Goal: Transaction & Acquisition: Obtain resource

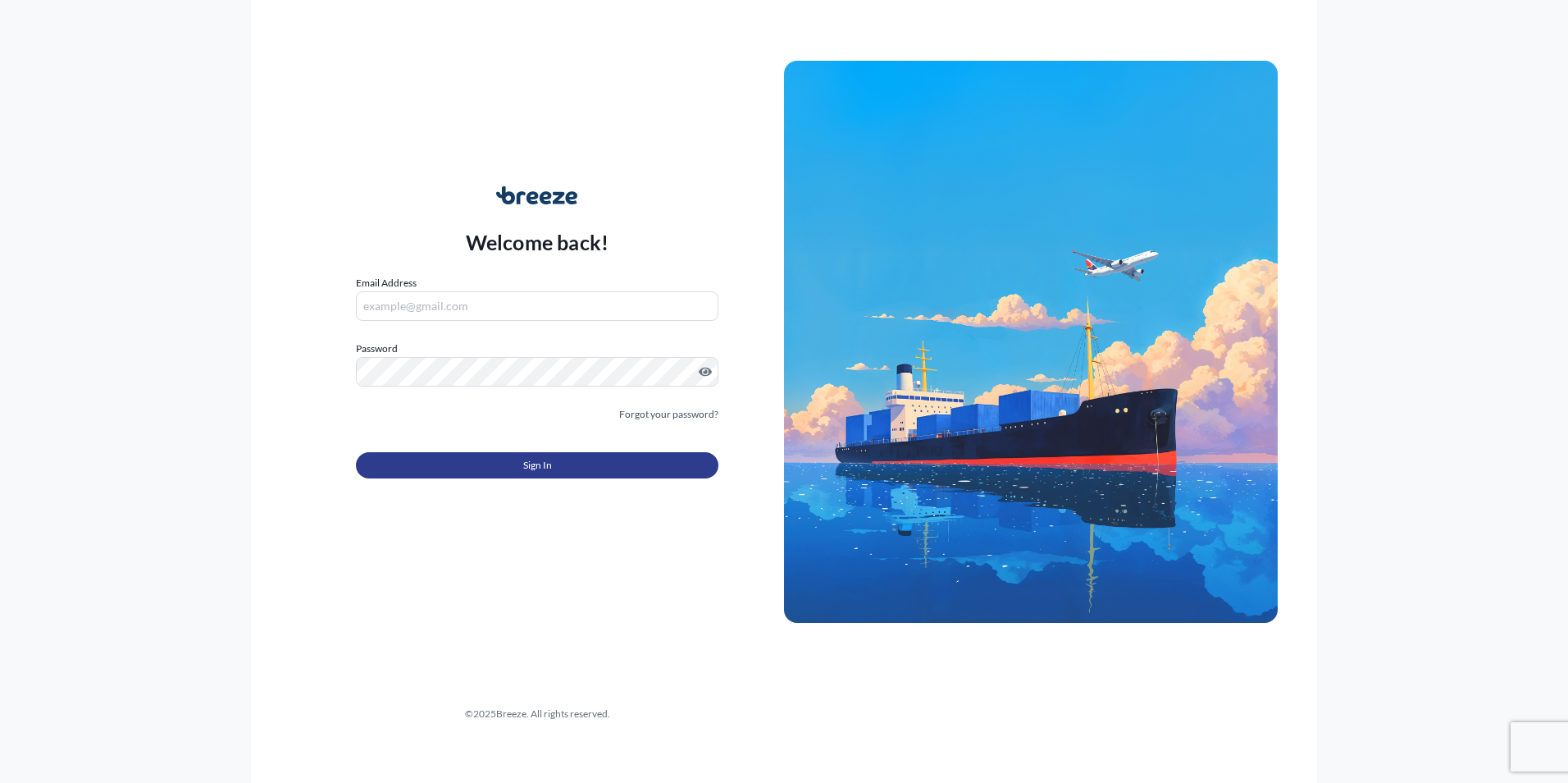
type input "[PERSON_NAME][EMAIL_ADDRESS][PERSON_NAME][DOMAIN_NAME]"
click at [517, 462] on button "Sign In" at bounding box center [536, 465] width 362 height 27
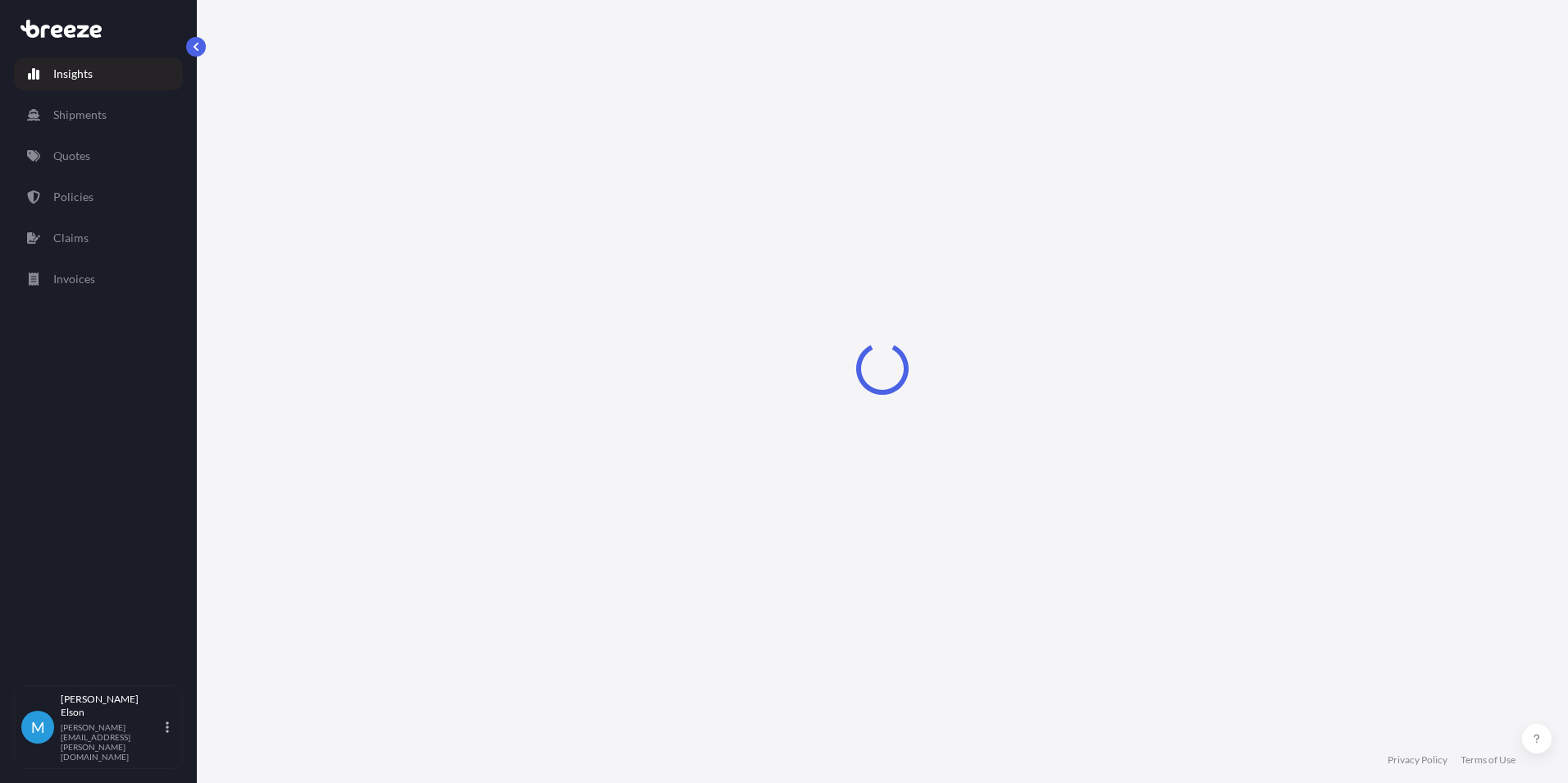
select select "2025"
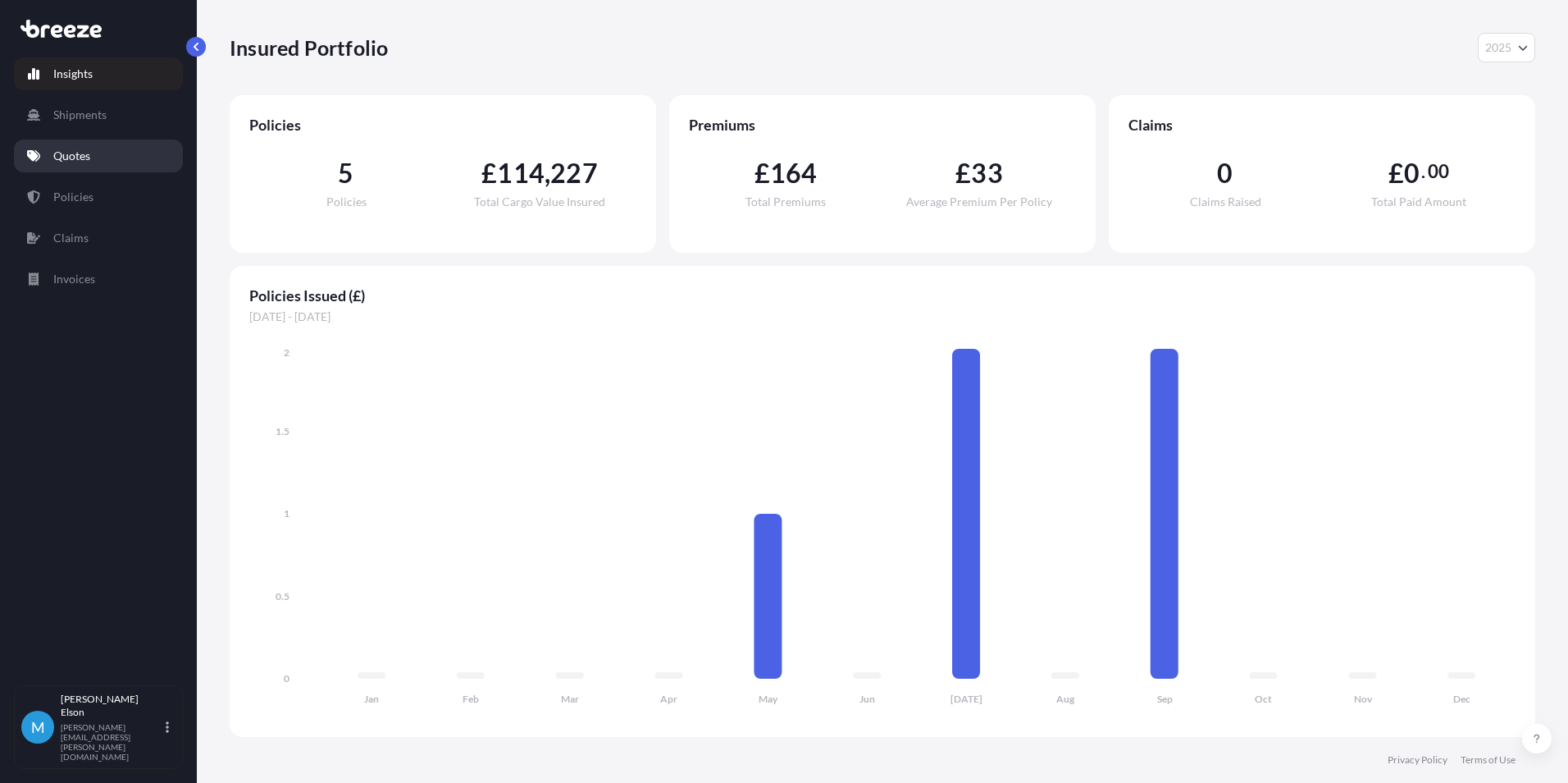
click at [82, 162] on p "Quotes" at bounding box center [72, 155] width 37 height 17
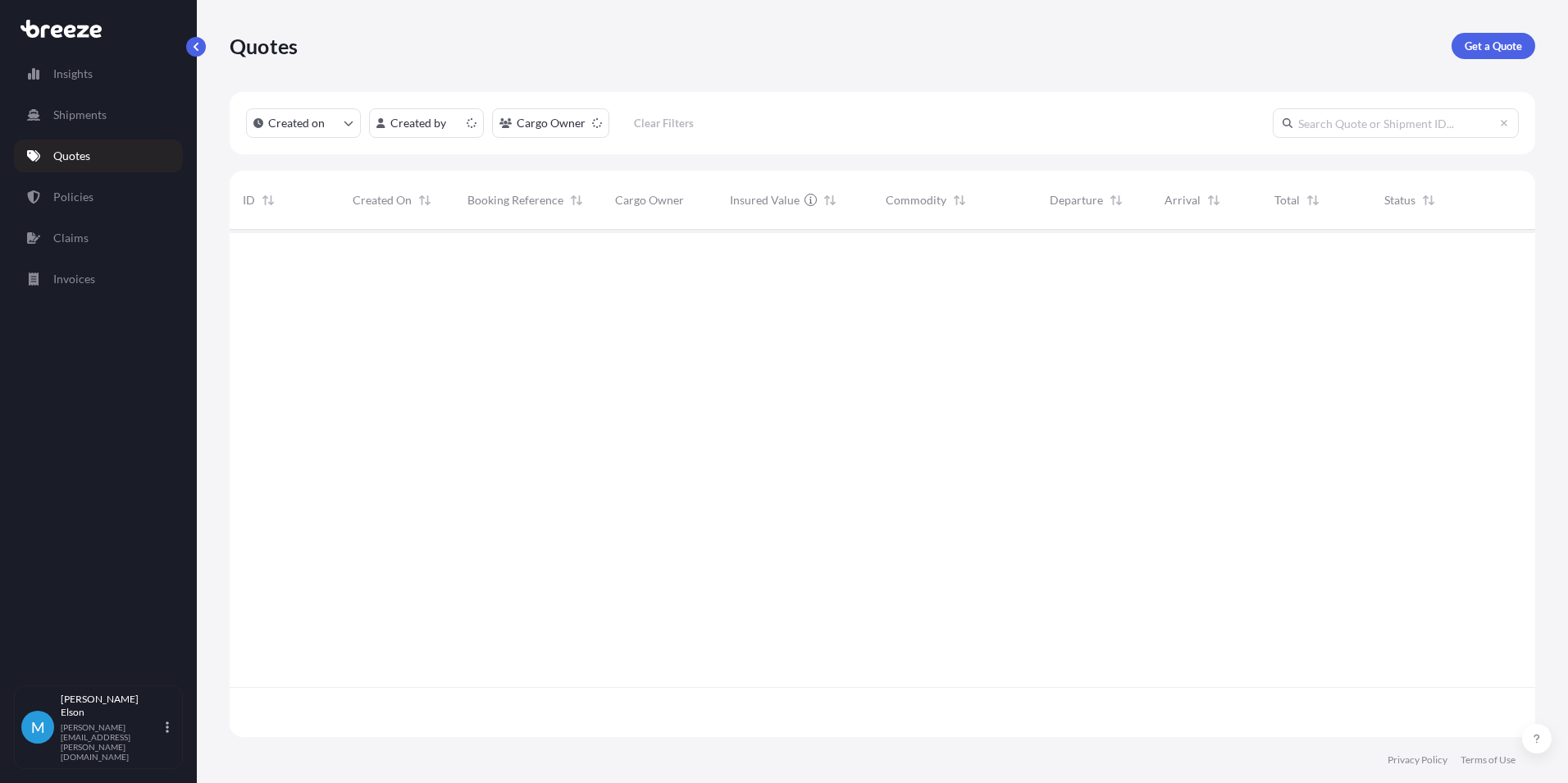
scroll to position [504, 1293]
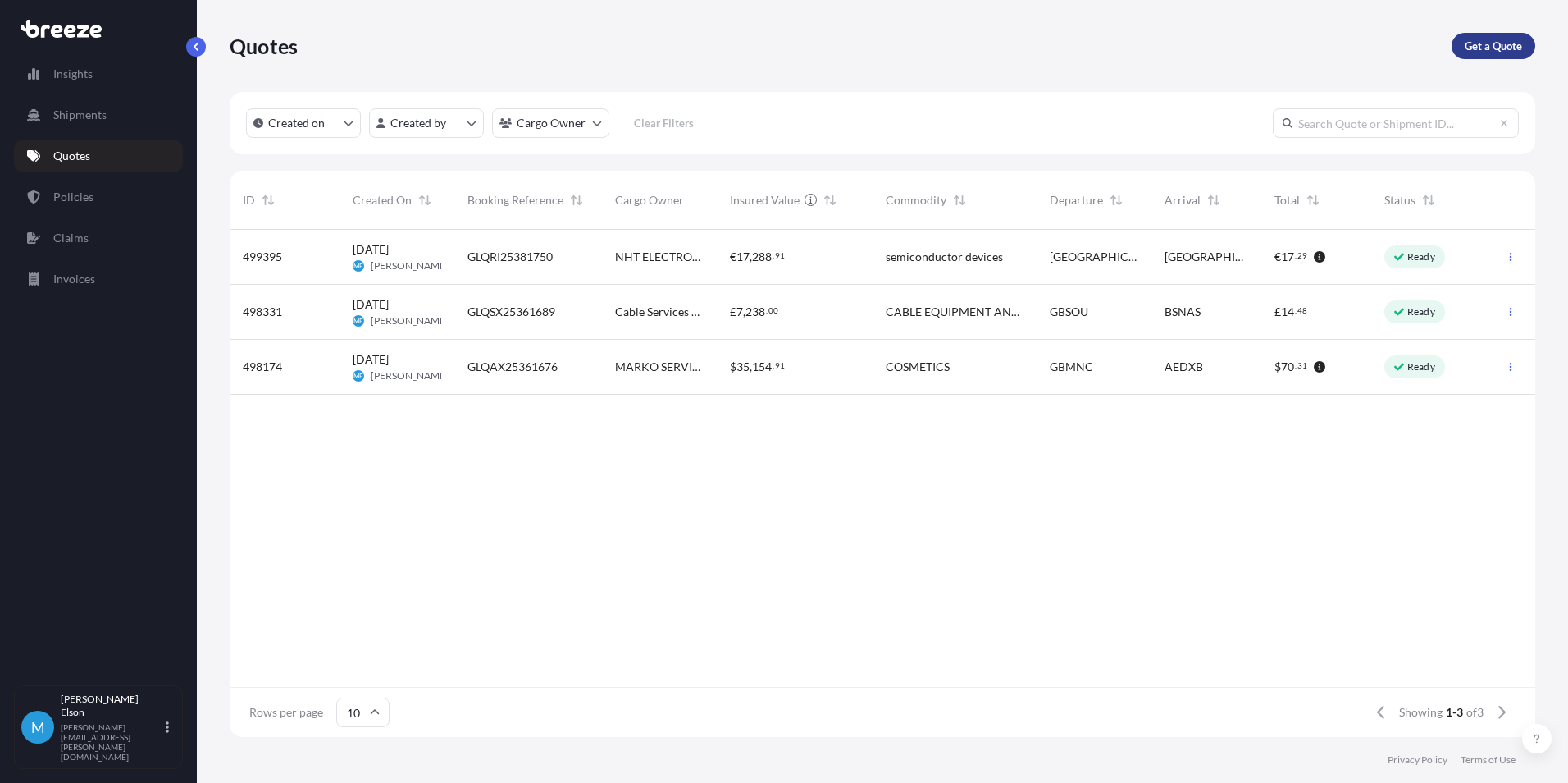
click at [1506, 49] on p "Get a Quote" at bounding box center [1493, 45] width 57 height 17
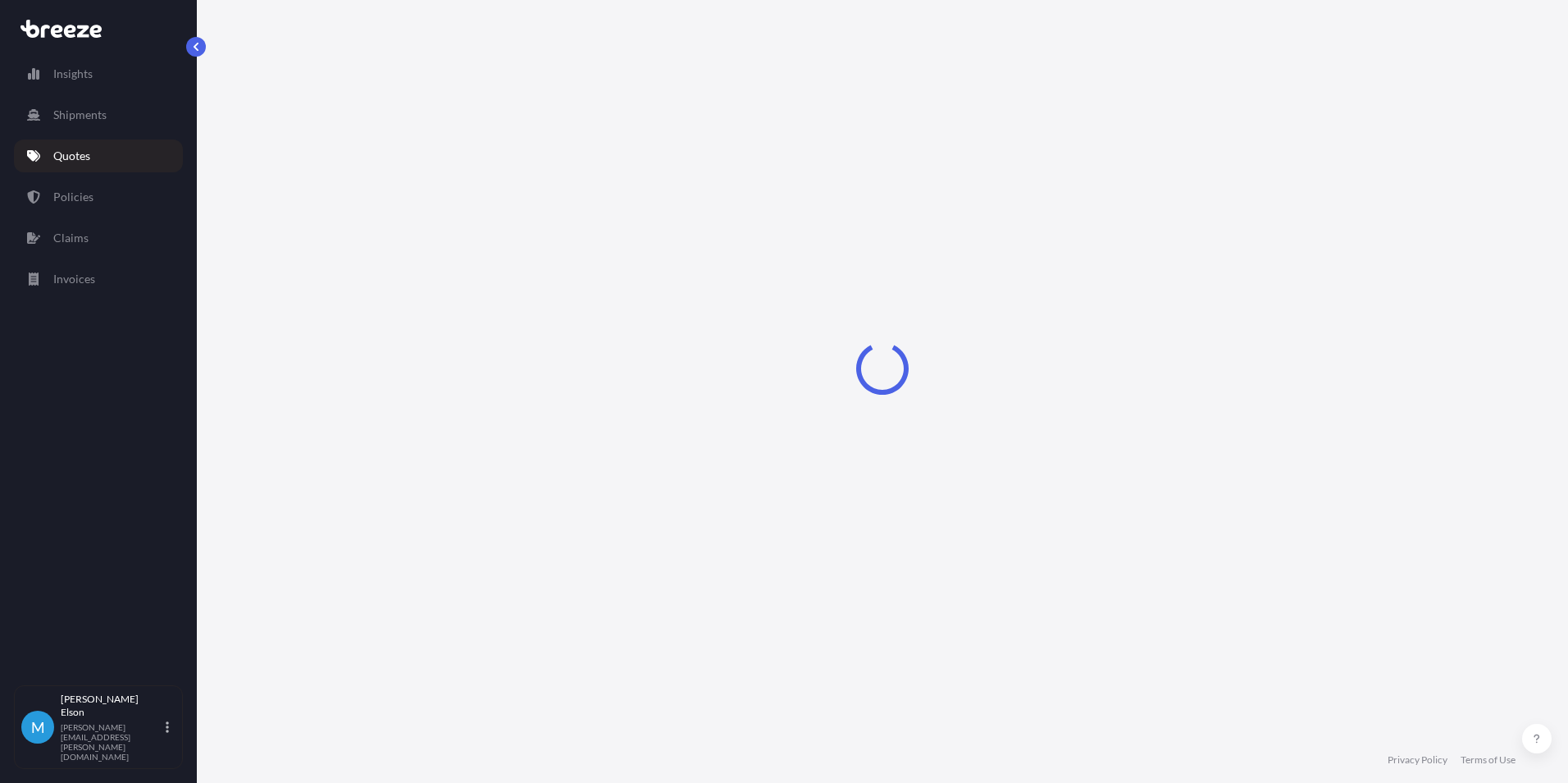
select select "Sea"
select select "1"
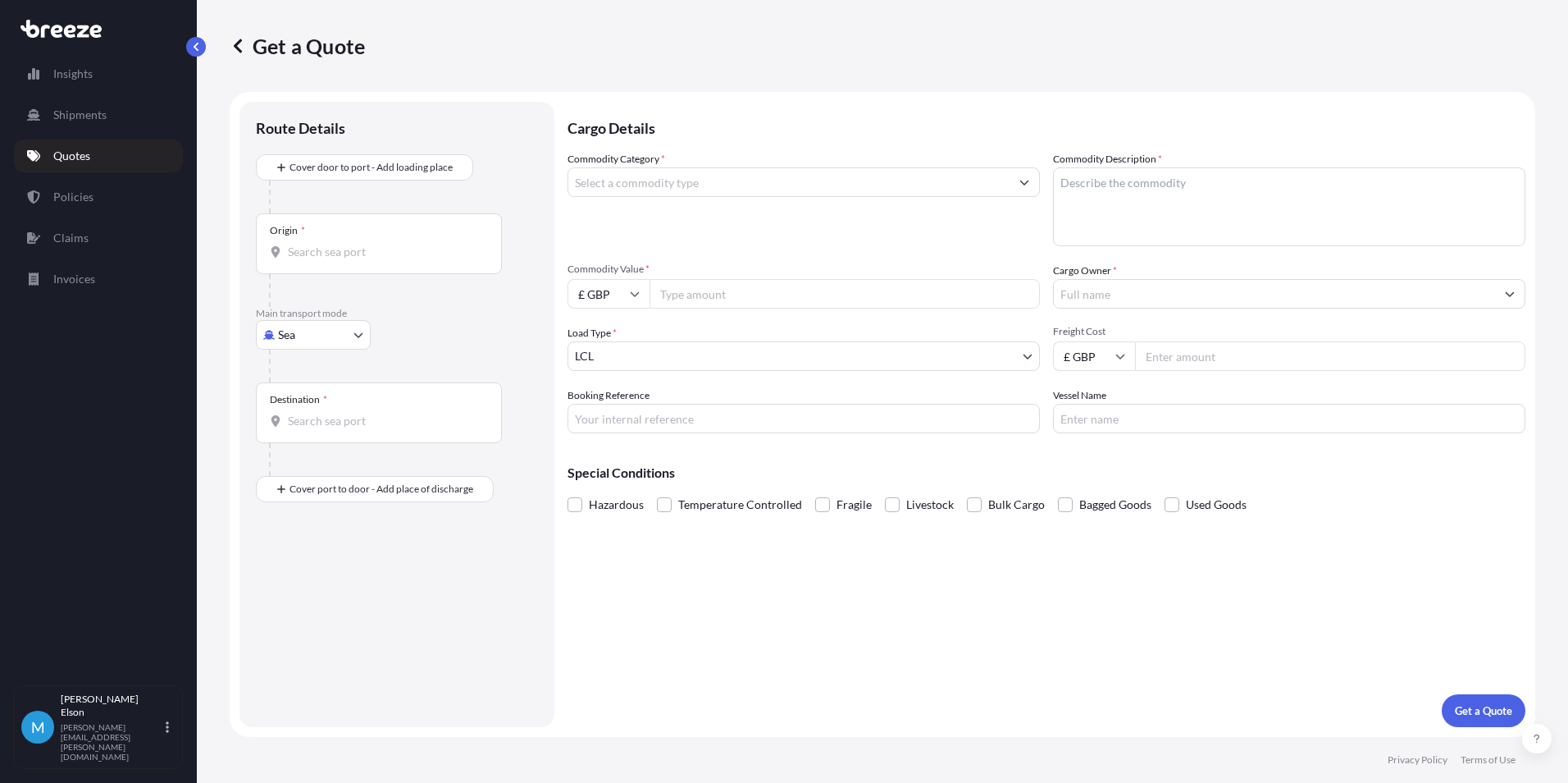
click at [351, 260] on div "Origin *" at bounding box center [379, 244] width 246 height 61
click at [351, 260] on input "Origin *" at bounding box center [384, 252] width 193 height 17
click at [375, 251] on input "FARNHAM QC" at bounding box center [384, 252] width 193 height 17
click at [366, 249] on input "FARNHAM" at bounding box center [384, 252] width 193 height 17
drag, startPoint x: 408, startPoint y: 251, endPoint x: 227, endPoint y: 242, distance: 181.2
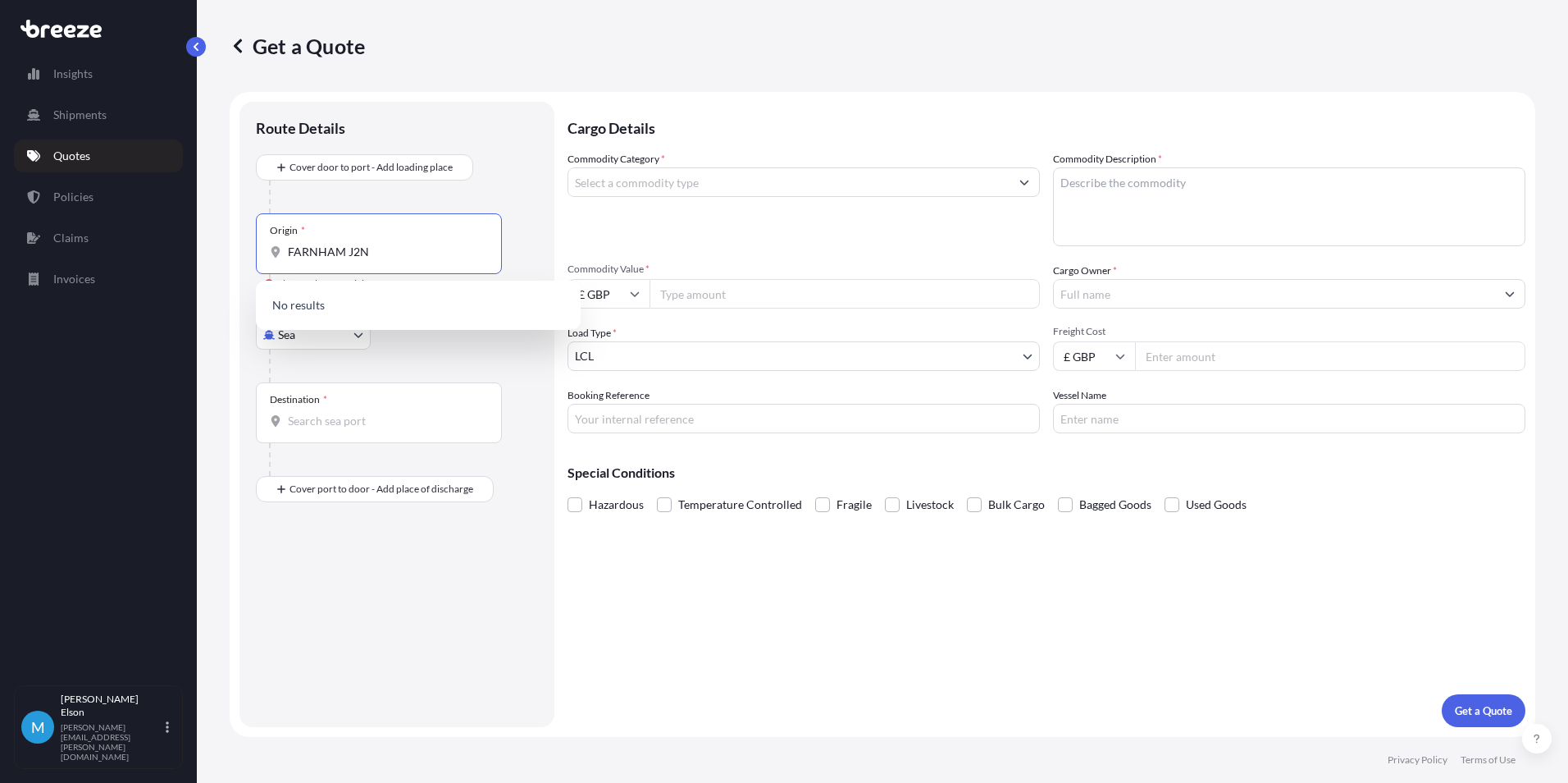
click at [227, 242] on div "Get a Quote Route Details Cover door to port - Add loading place Place of loadi…" at bounding box center [882, 368] width 1371 height 737
click at [456, 187] on div at bounding box center [404, 196] width 269 height 32
drag, startPoint x: 416, startPoint y: 256, endPoint x: 222, endPoint y: 256, distance: 194.0
click at [222, 256] on div "Get a Quote Route Details Cover door to port - Add loading place Place of loadi…" at bounding box center [882, 368] width 1371 height 737
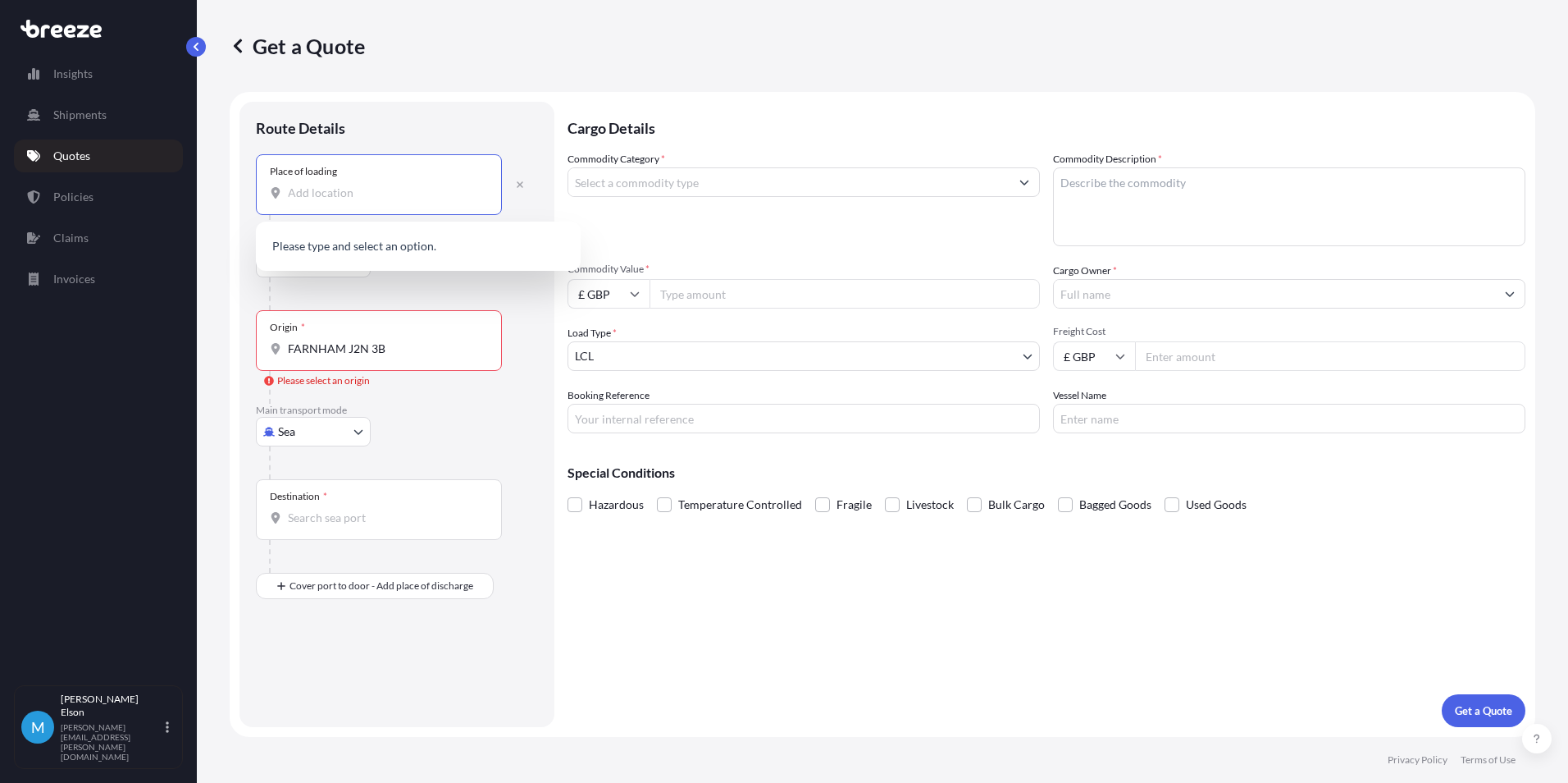
click at [351, 199] on input "Place of loading" at bounding box center [384, 193] width 193 height 17
click at [421, 309] on div at bounding box center [404, 293] width 269 height 32
click at [369, 202] on div "Place of loading" at bounding box center [379, 185] width 246 height 61
click at [369, 201] on input "Place of loading" at bounding box center [384, 193] width 193 height 17
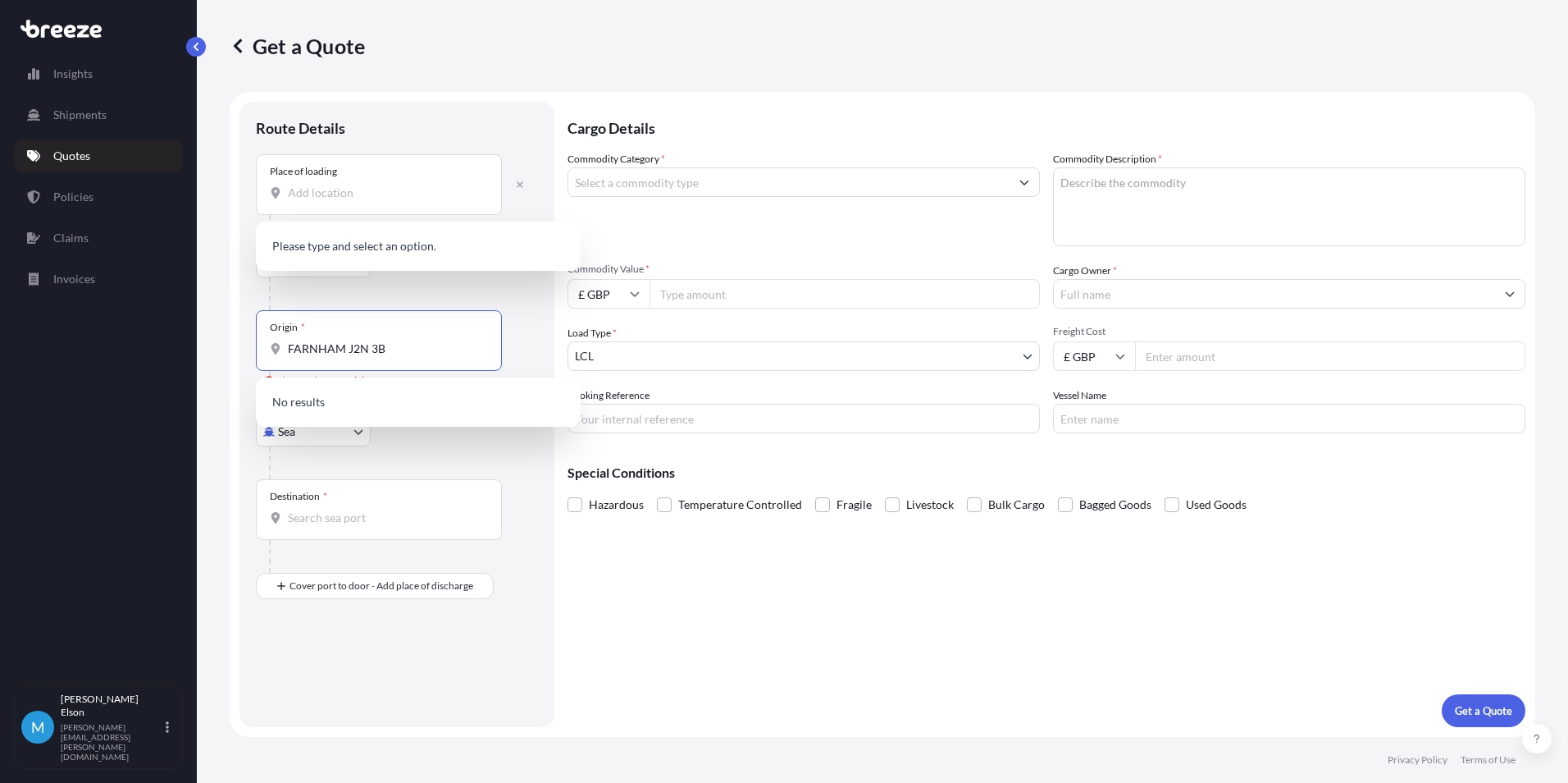
drag, startPoint x: 394, startPoint y: 348, endPoint x: 220, endPoint y: 333, distance: 174.6
click at [220, 333] on div "Get a Quote Route Details Place of loading Road Road Rail Origin * FARNHAM J2N …" at bounding box center [882, 368] width 1371 height 737
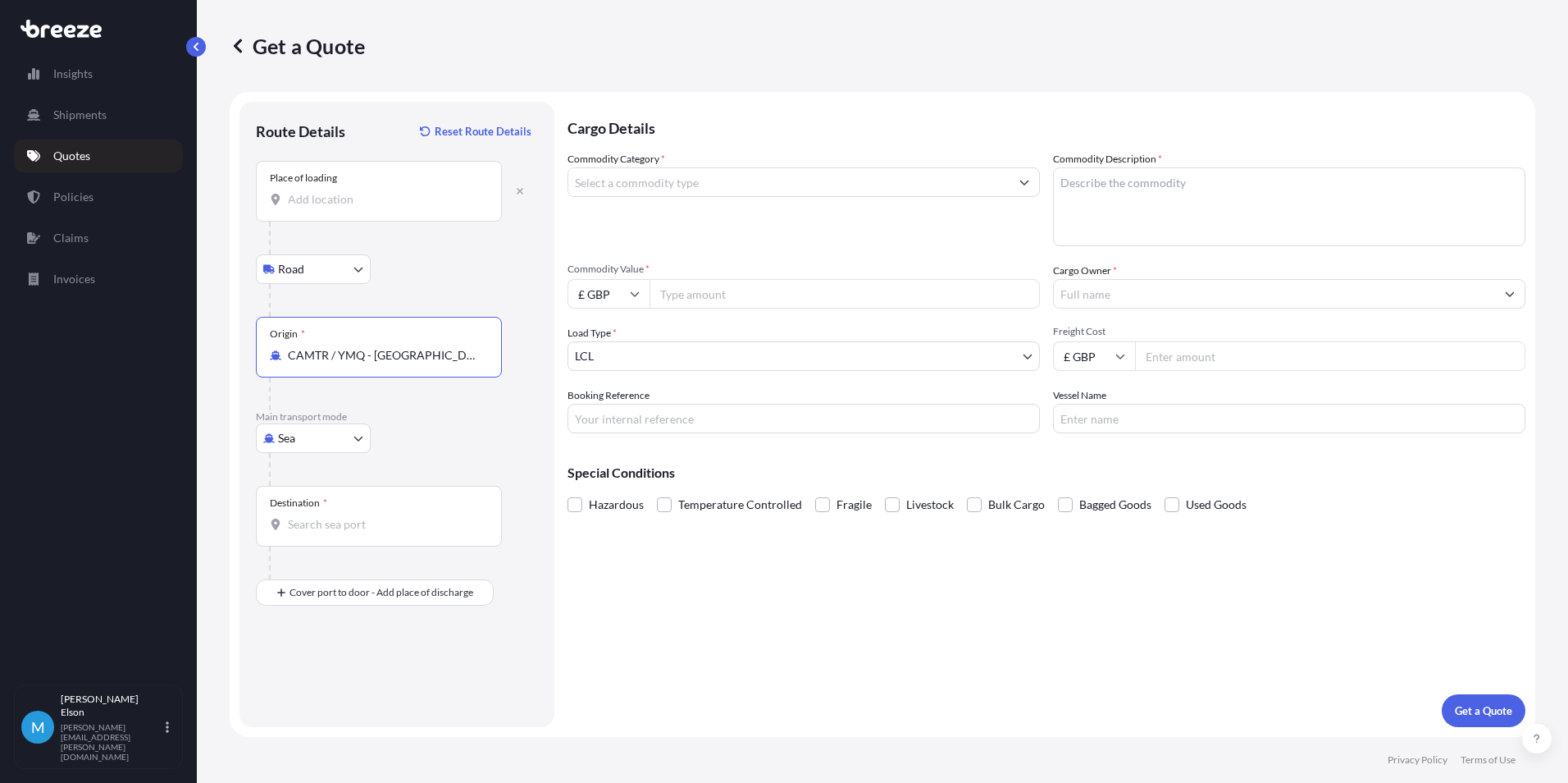
type input "CAMTR / YMQ - [GEOGRAPHIC_DATA], [GEOGRAPHIC_DATA]"
click at [355, 205] on input "Place of loading" at bounding box center [384, 199] width 193 height 17
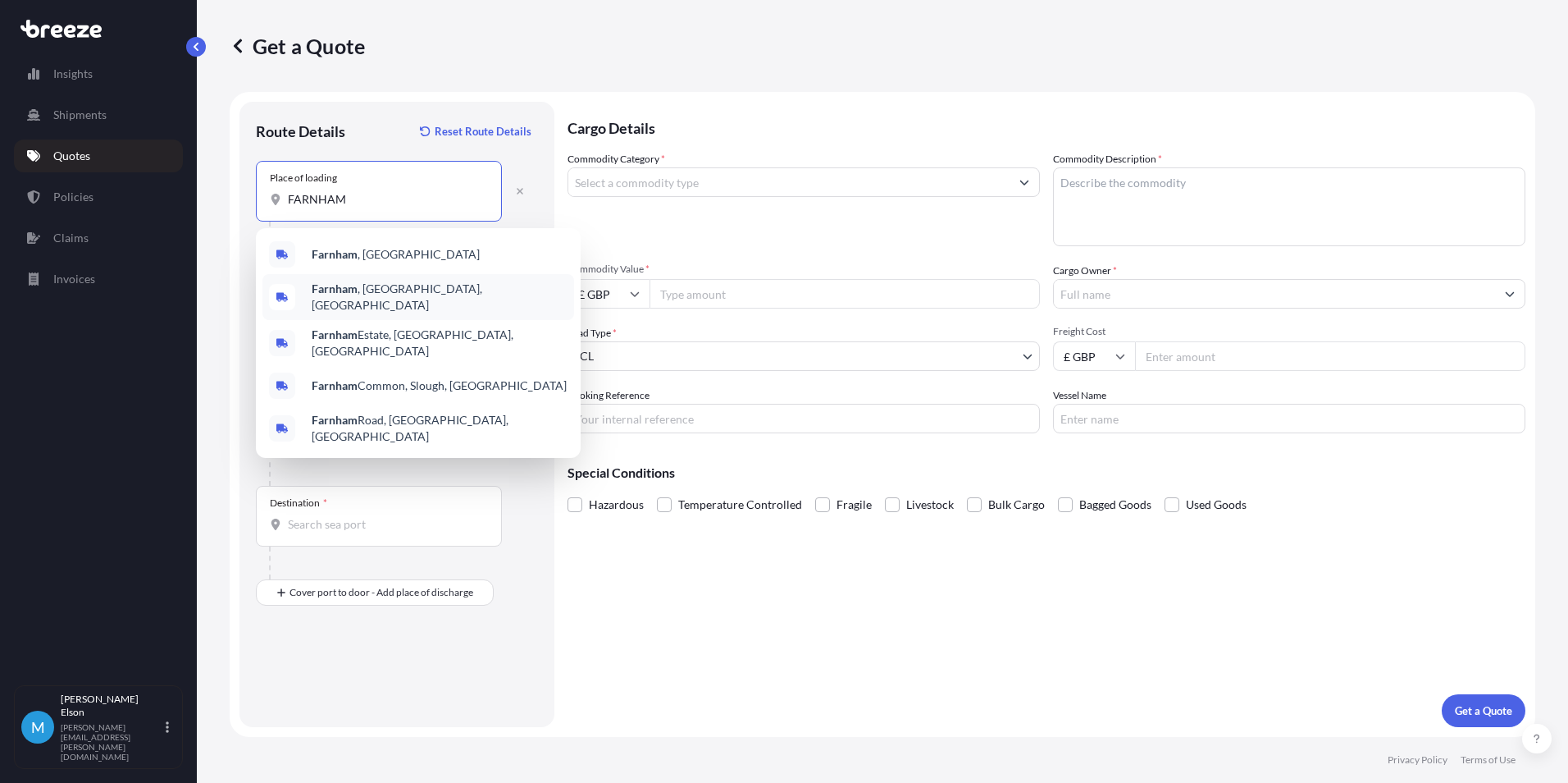
click at [356, 296] on b "Farnham" at bounding box center [334, 288] width 46 height 14
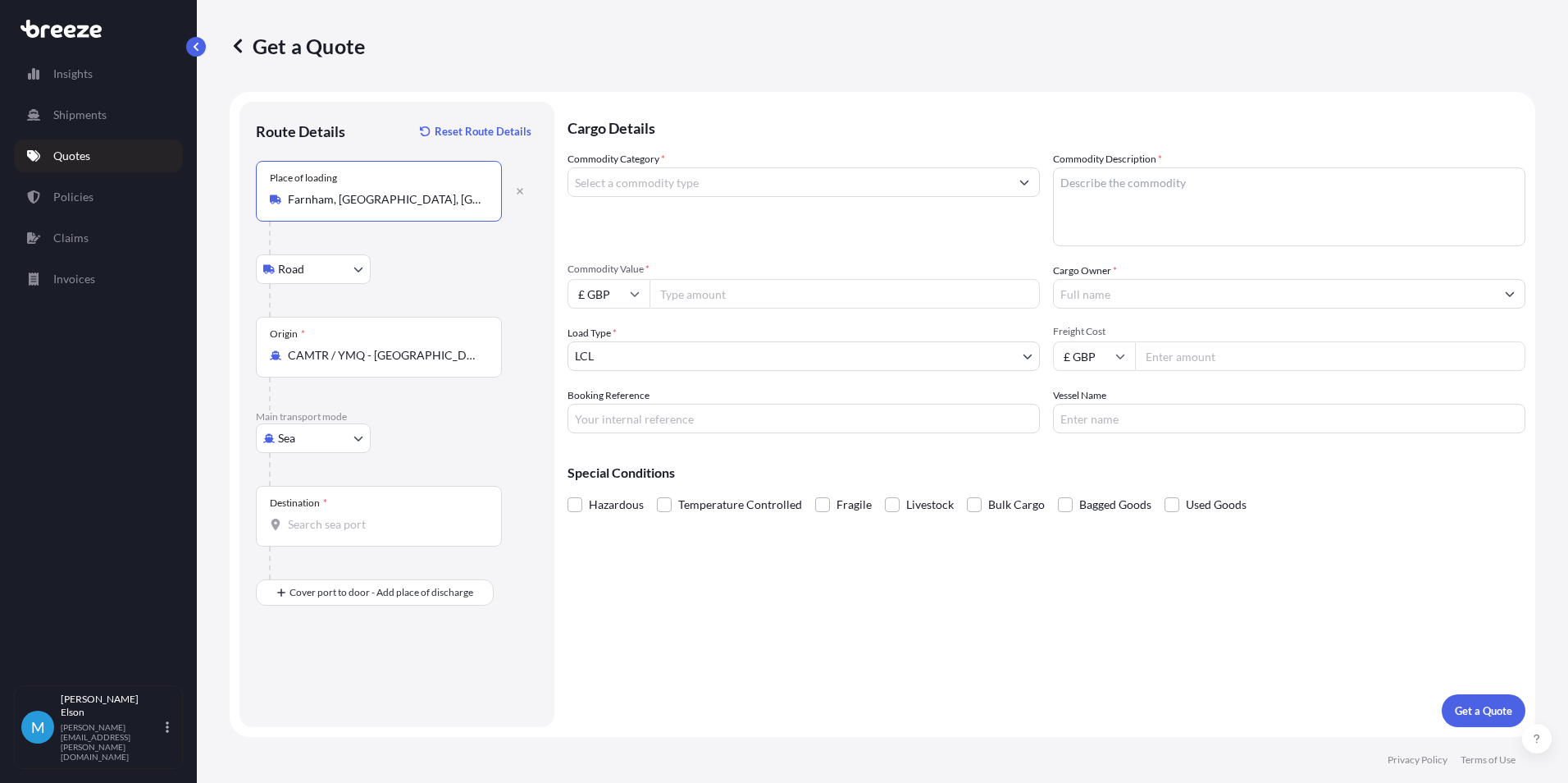
type input "Farnham, [GEOGRAPHIC_DATA], [GEOGRAPHIC_DATA]"
click at [370, 534] on div "Destination *" at bounding box center [379, 516] width 246 height 61
click at [370, 532] on input "Destination *" at bounding box center [384, 524] width 193 height 17
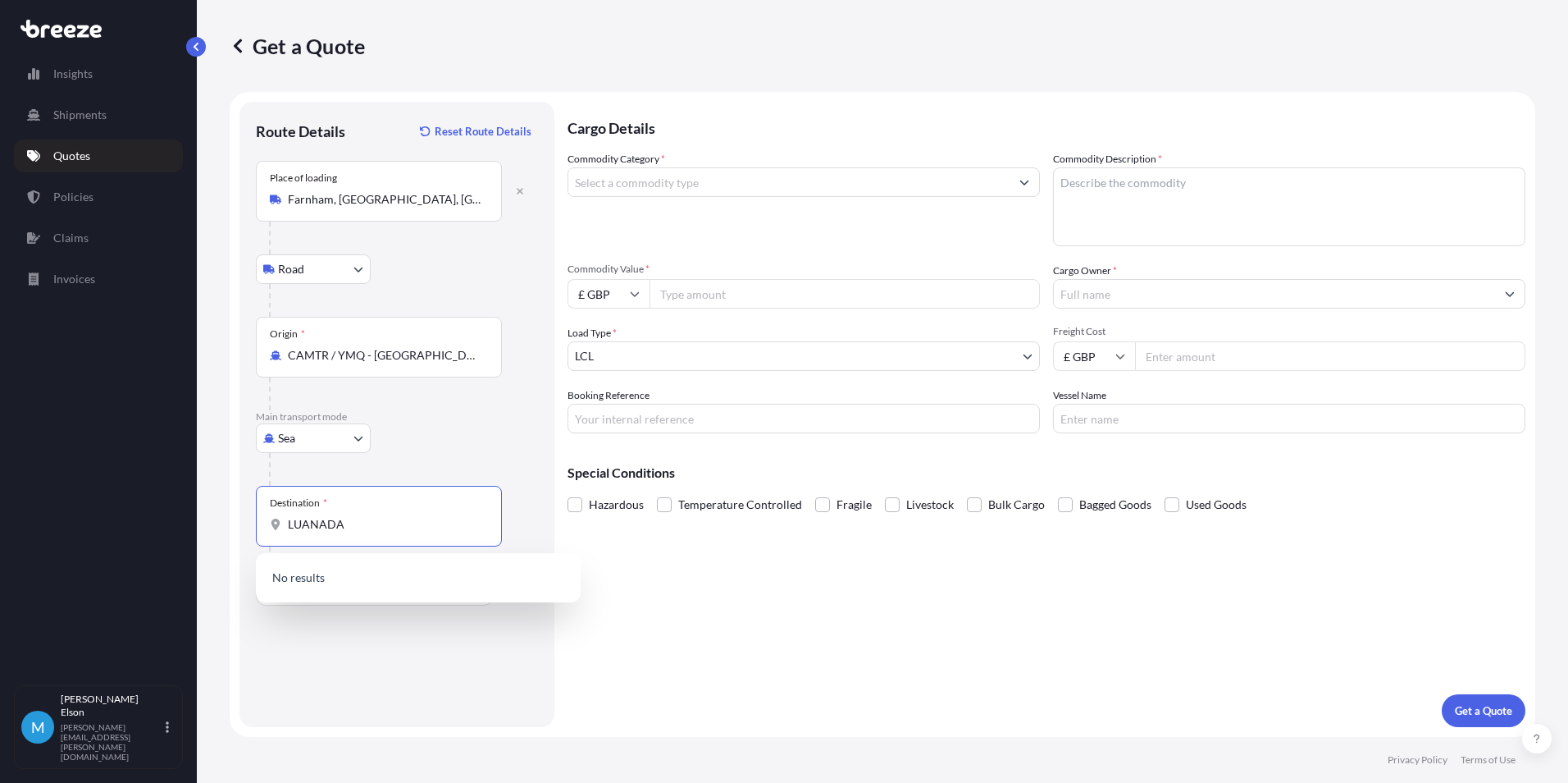
click at [321, 525] on input "LUANADA" at bounding box center [384, 524] width 193 height 17
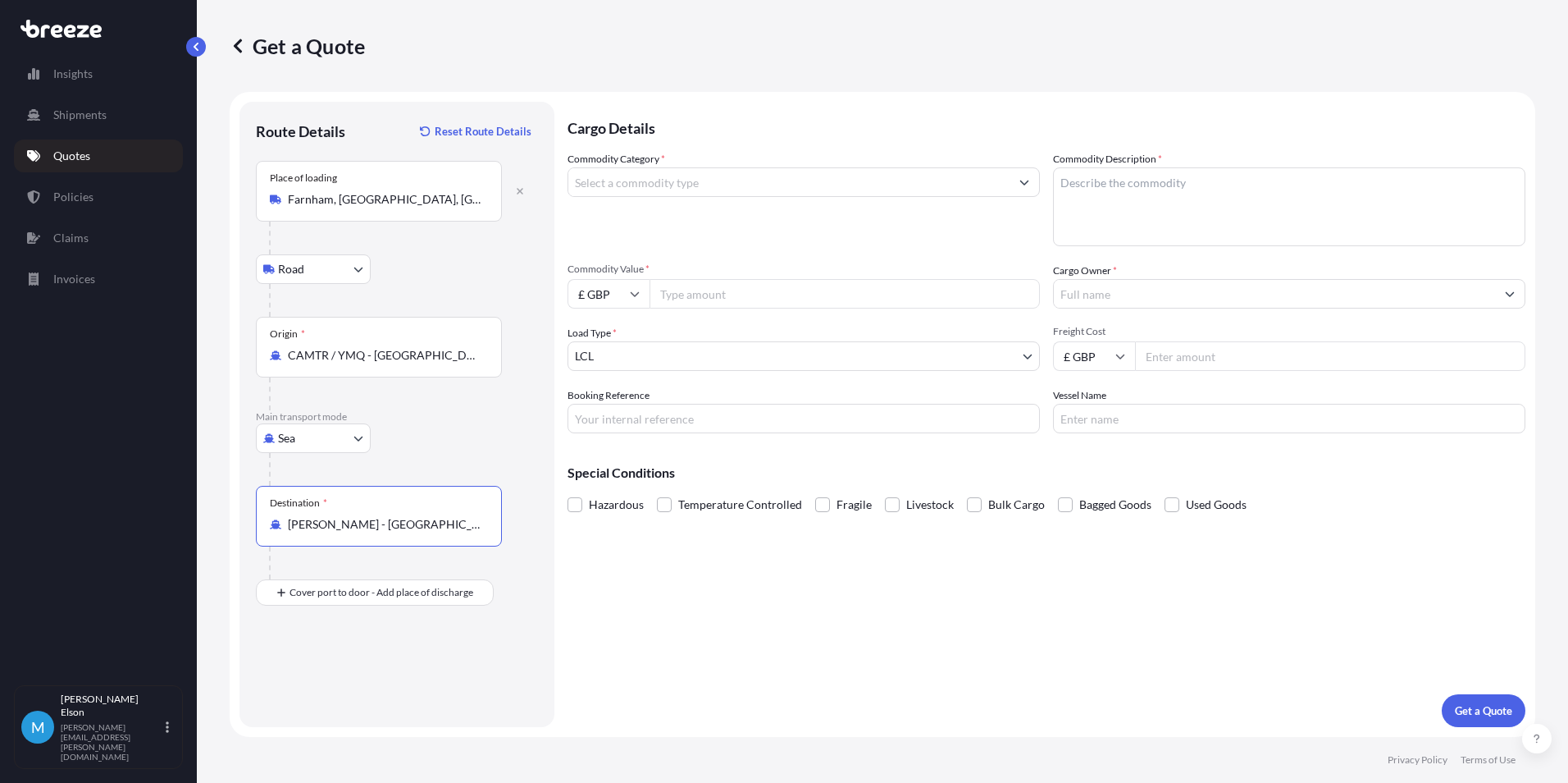
type input "[PERSON_NAME] - [GEOGRAPHIC_DATA], [GEOGRAPHIC_DATA]"
click at [627, 179] on input "Commodity Category *" at bounding box center [788, 182] width 441 height 29
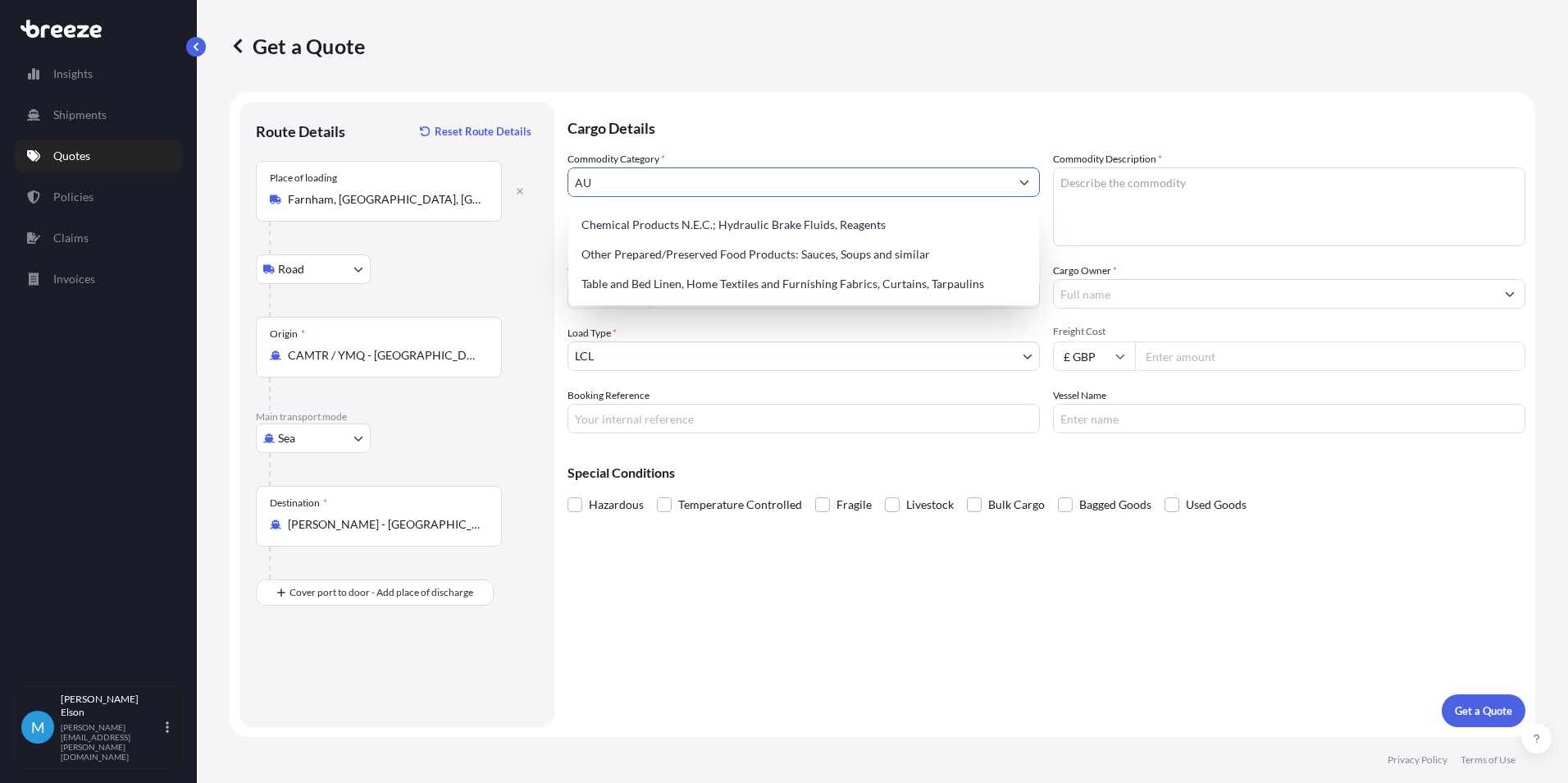
type input "A"
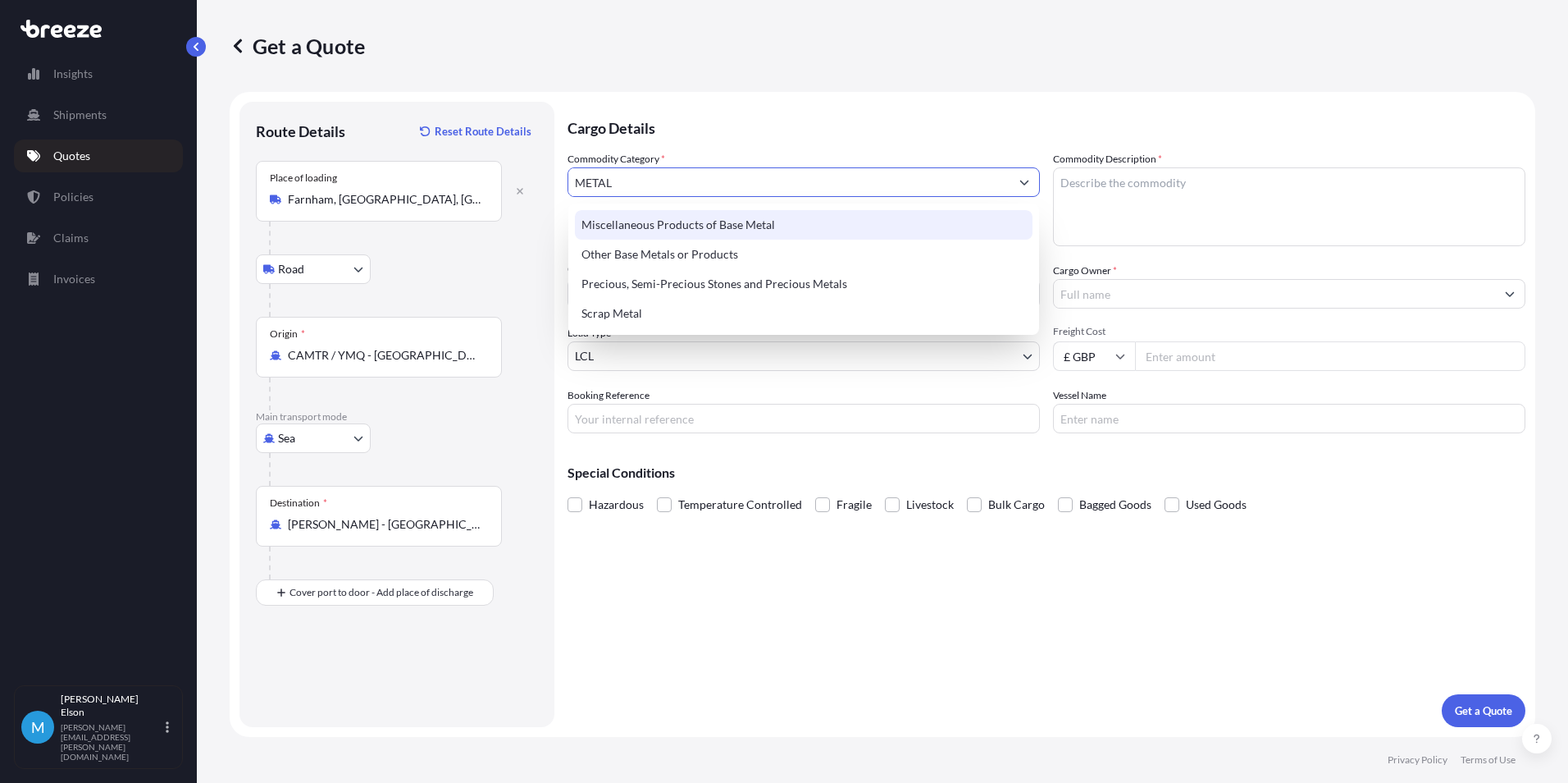
drag, startPoint x: 653, startPoint y: 186, endPoint x: 484, endPoint y: 172, distance: 169.6
click at [485, 172] on form "Route Details Reset Route Details Place of loading [GEOGRAPHIC_DATA], [GEOGRAPH…" at bounding box center [883, 415] width 1306 height 644
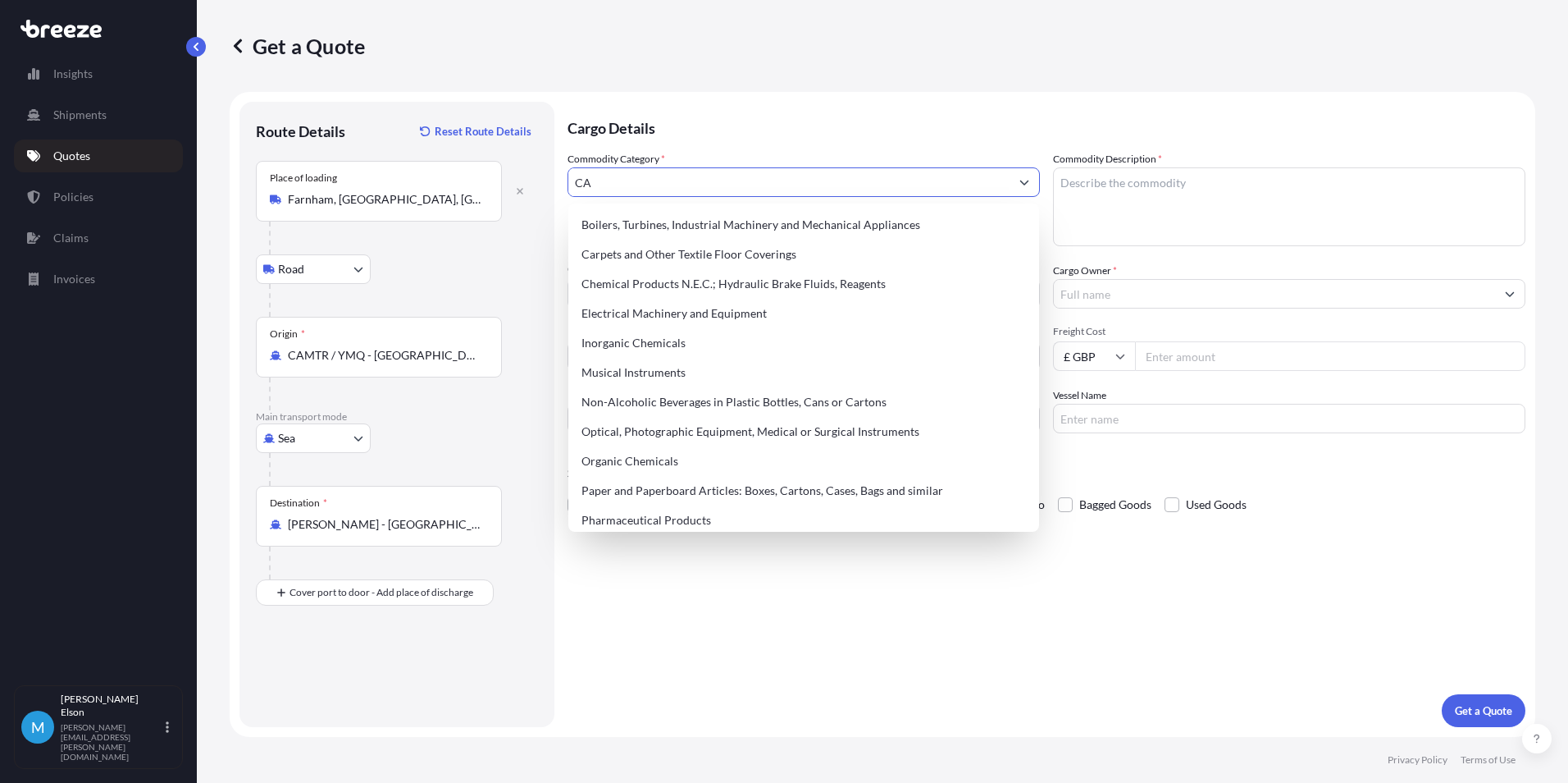
type input "C"
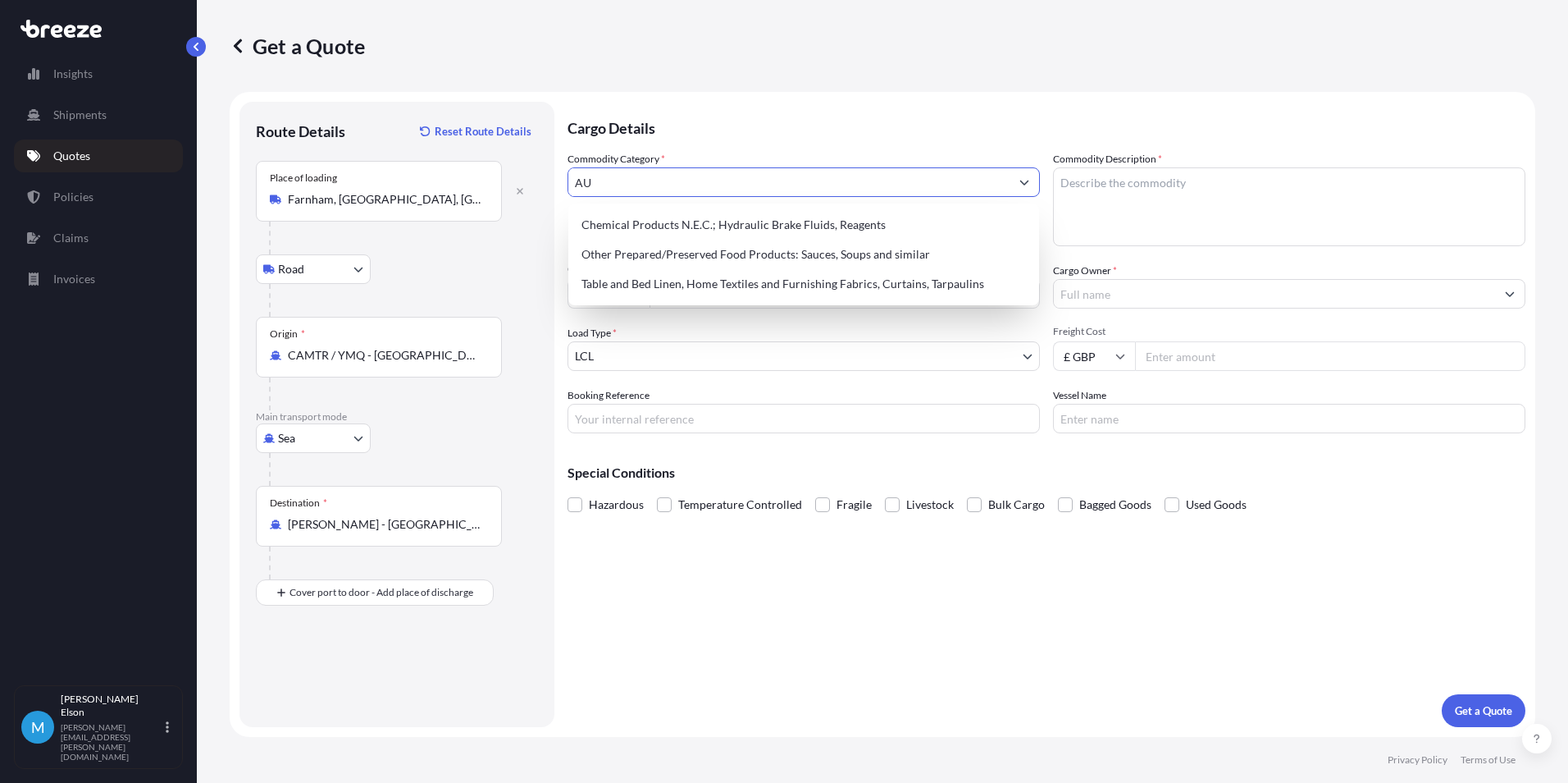
type input "A"
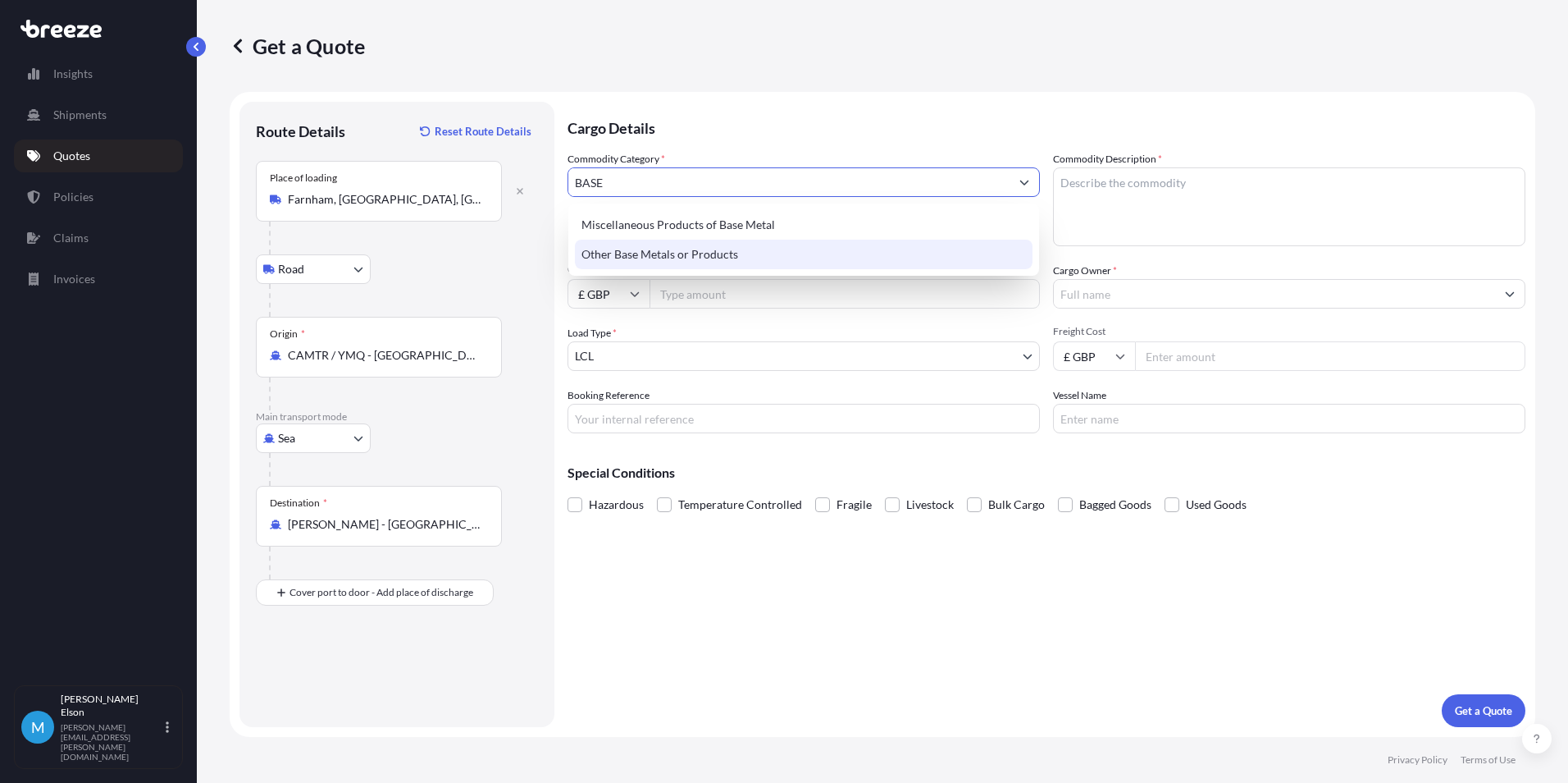
click at [733, 256] on div "Other Base Metals or Products" at bounding box center [803, 254] width 458 height 29
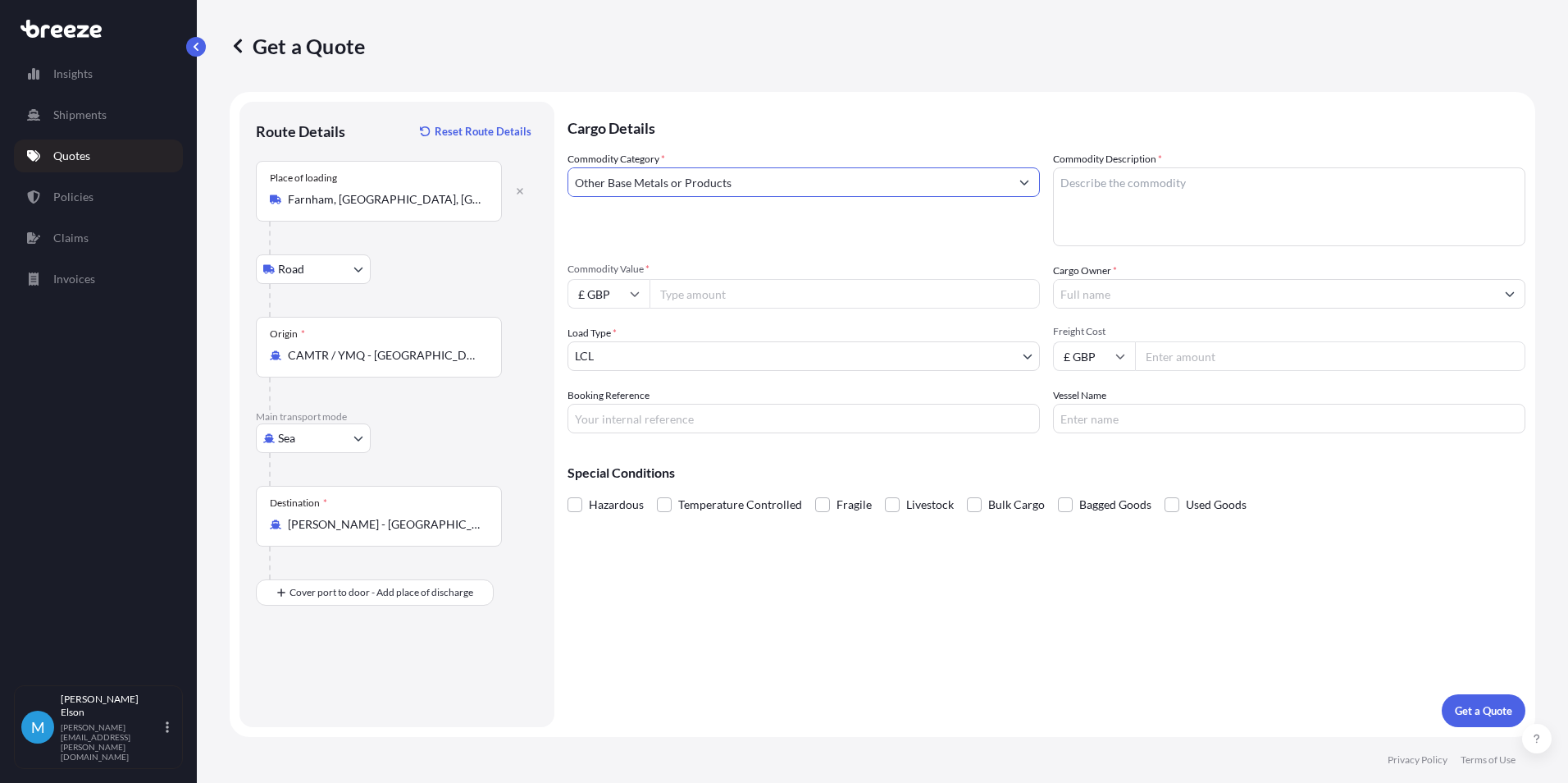
type input "Other Base Metals or Products"
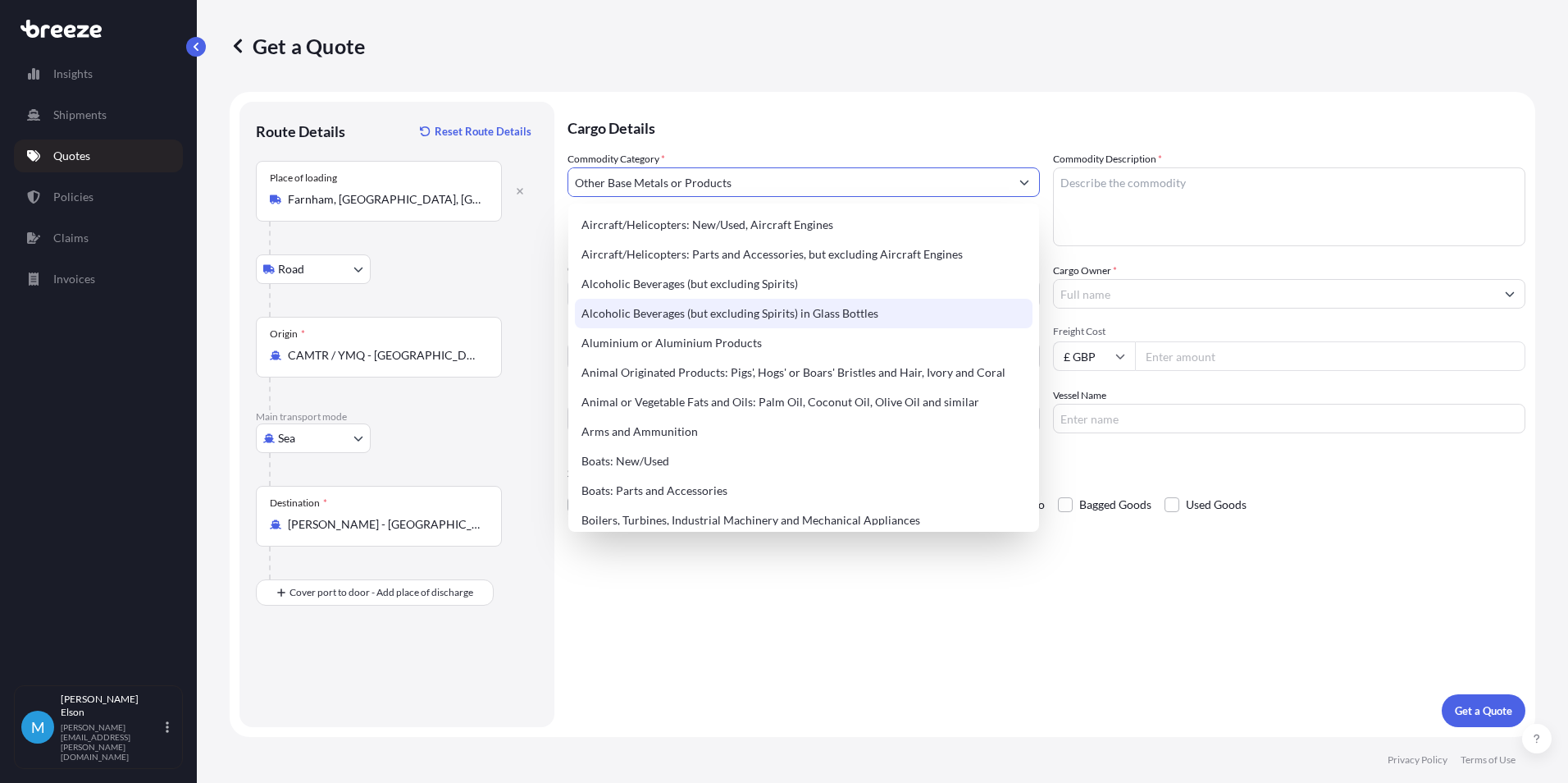
click at [964, 136] on p "Cargo Details" at bounding box center [1046, 127] width 957 height 49
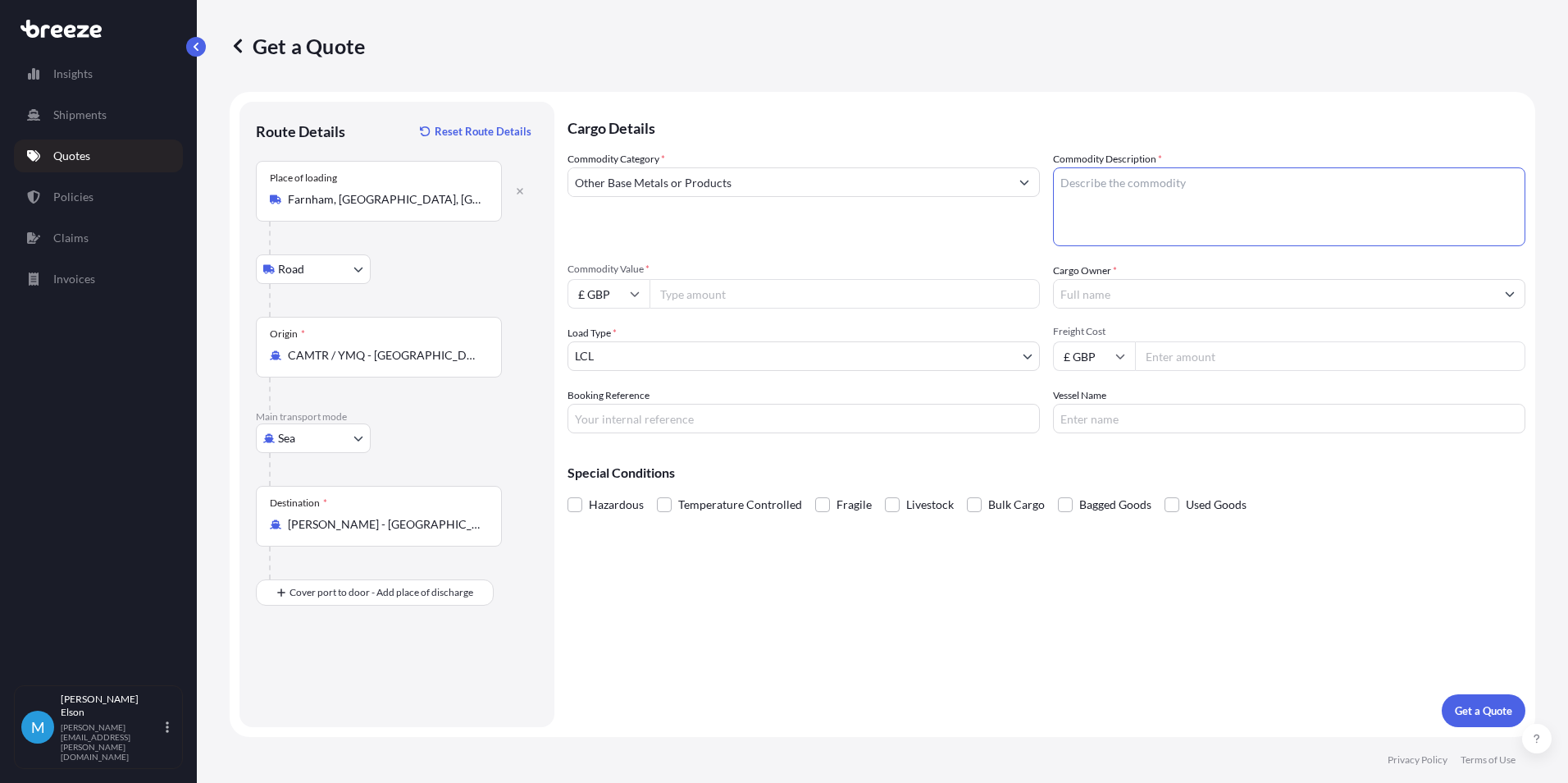
click at [1244, 227] on textarea "Commodity Description *" at bounding box center [1288, 206] width 472 height 79
paste textarea "732690"
type textarea "Automotive accessories - HS code 732690"
click at [613, 296] on input "£ GBP" at bounding box center [609, 294] width 82 height 29
click at [620, 339] on div "€ EUR" at bounding box center [609, 339] width 69 height 31
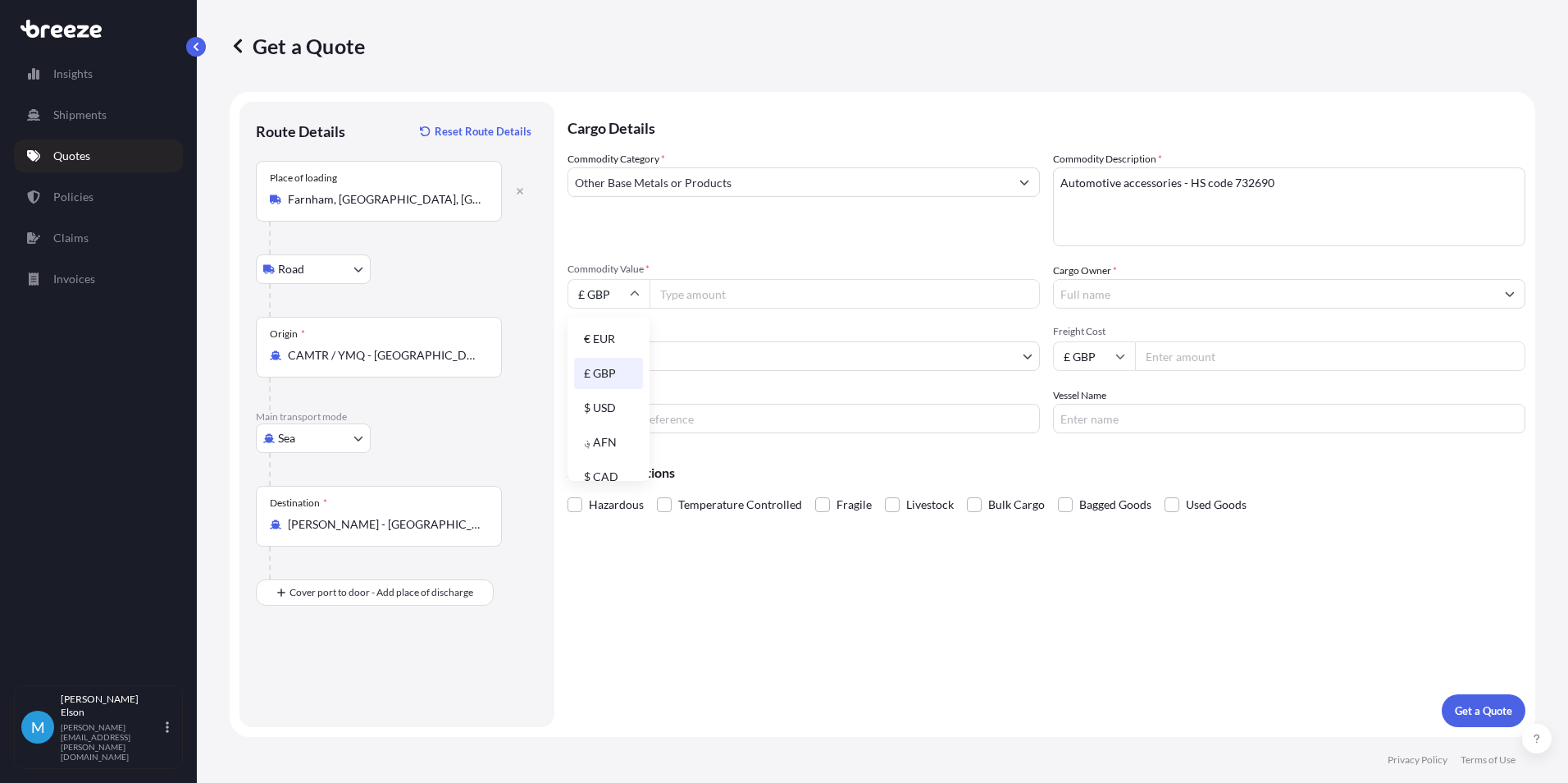
type input "€ EUR"
click at [727, 290] on input "Commodity Value *" at bounding box center [844, 294] width 391 height 29
type input "5650.00"
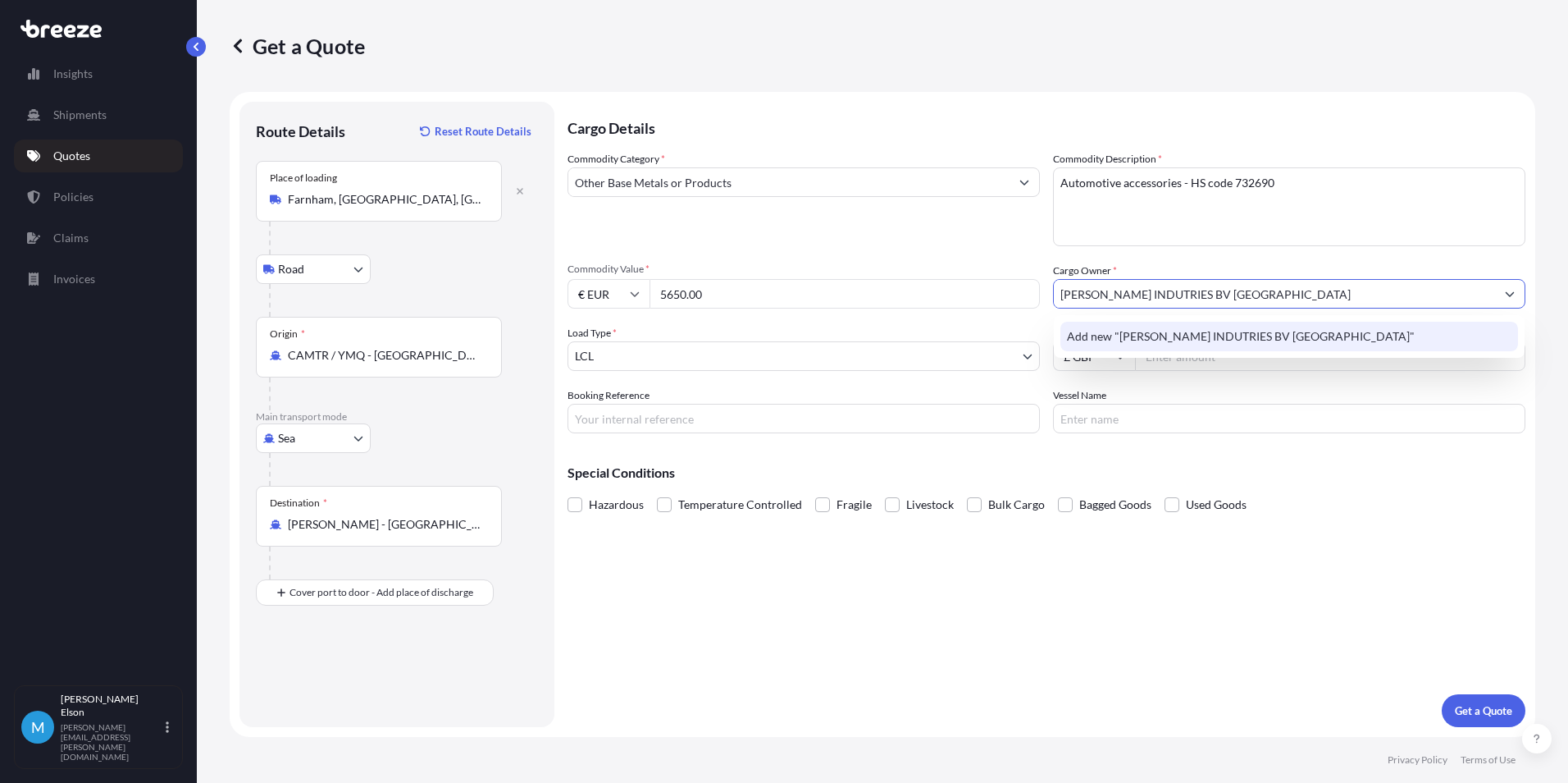
click at [1274, 324] on div "Add new "[PERSON_NAME] INDUTRIES BV [GEOGRAPHIC_DATA]"" at bounding box center [1289, 336] width 458 height 29
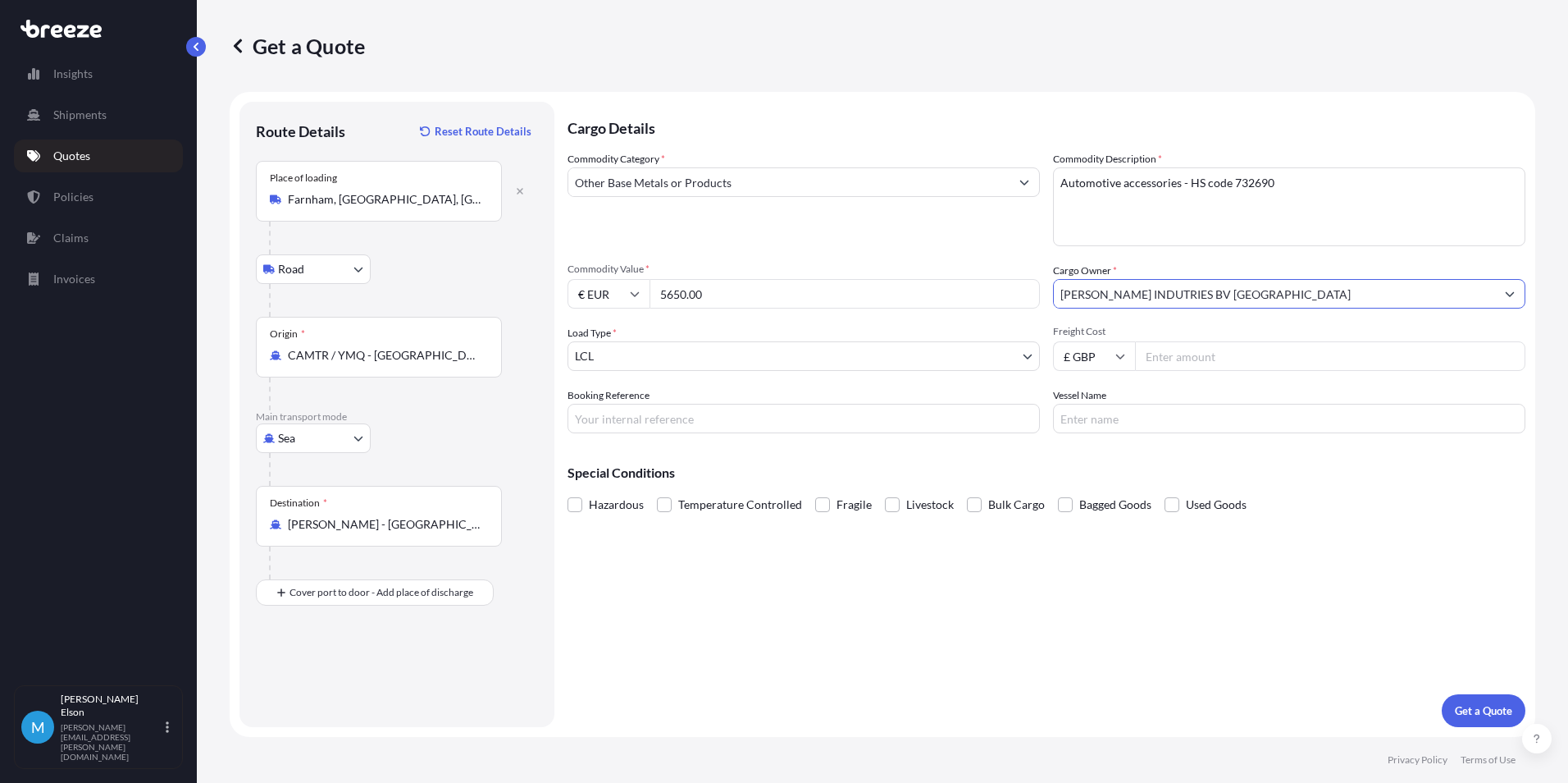
type input "[PERSON_NAME] INDUTRIES BV [GEOGRAPHIC_DATA]"
click at [634, 351] on body "1 option available. 0 options available. 1 option available. 0 options availabl…" at bounding box center [784, 391] width 1568 height 783
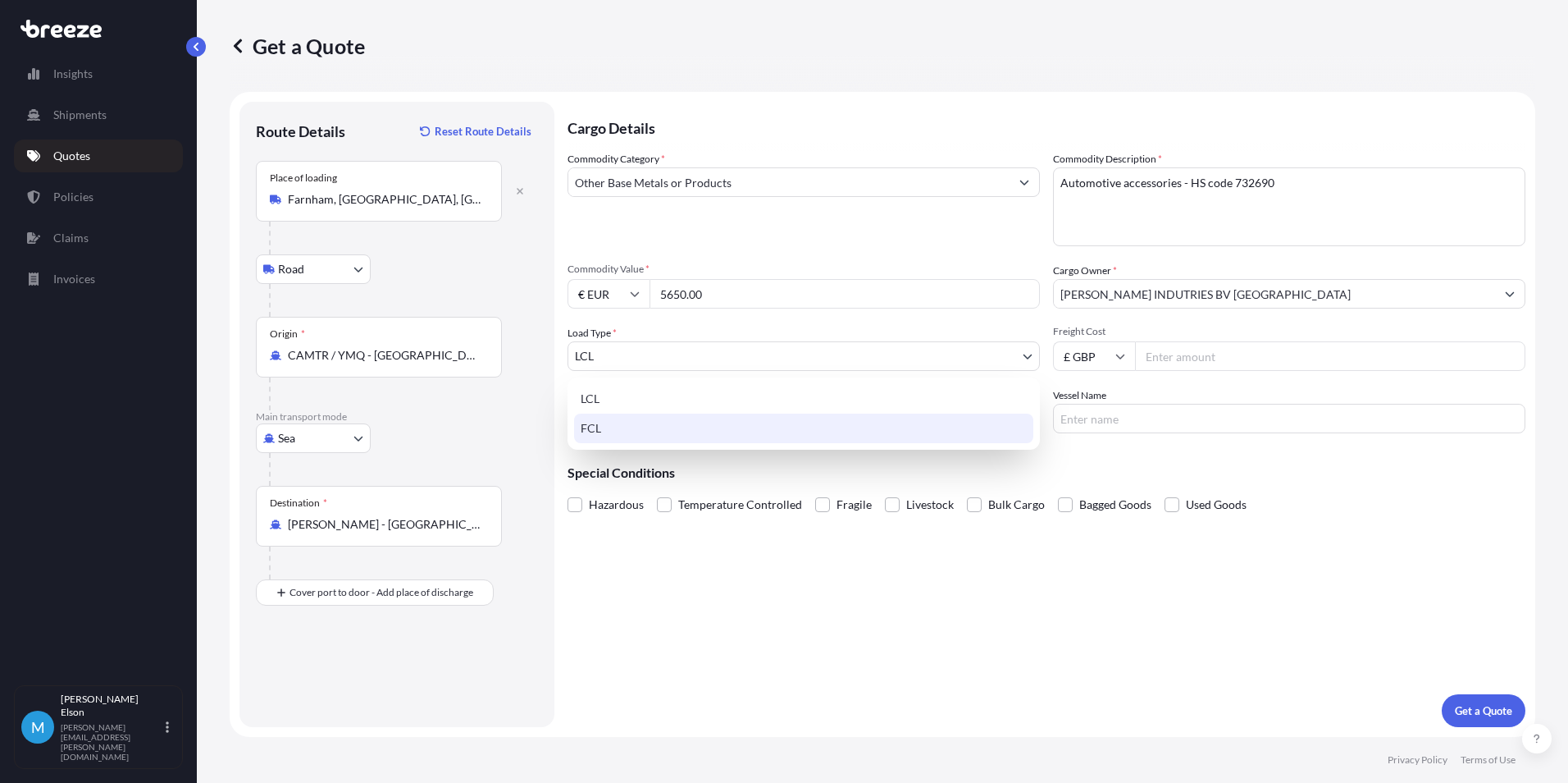
click at [631, 430] on div "FCL" at bounding box center [804, 428] width 460 height 29
select select "2"
click at [321, 312] on body "Insights Shipments Quotes Policies Claims Invoices M [PERSON_NAME] [PERSON_NAME…" at bounding box center [784, 391] width 1568 height 783
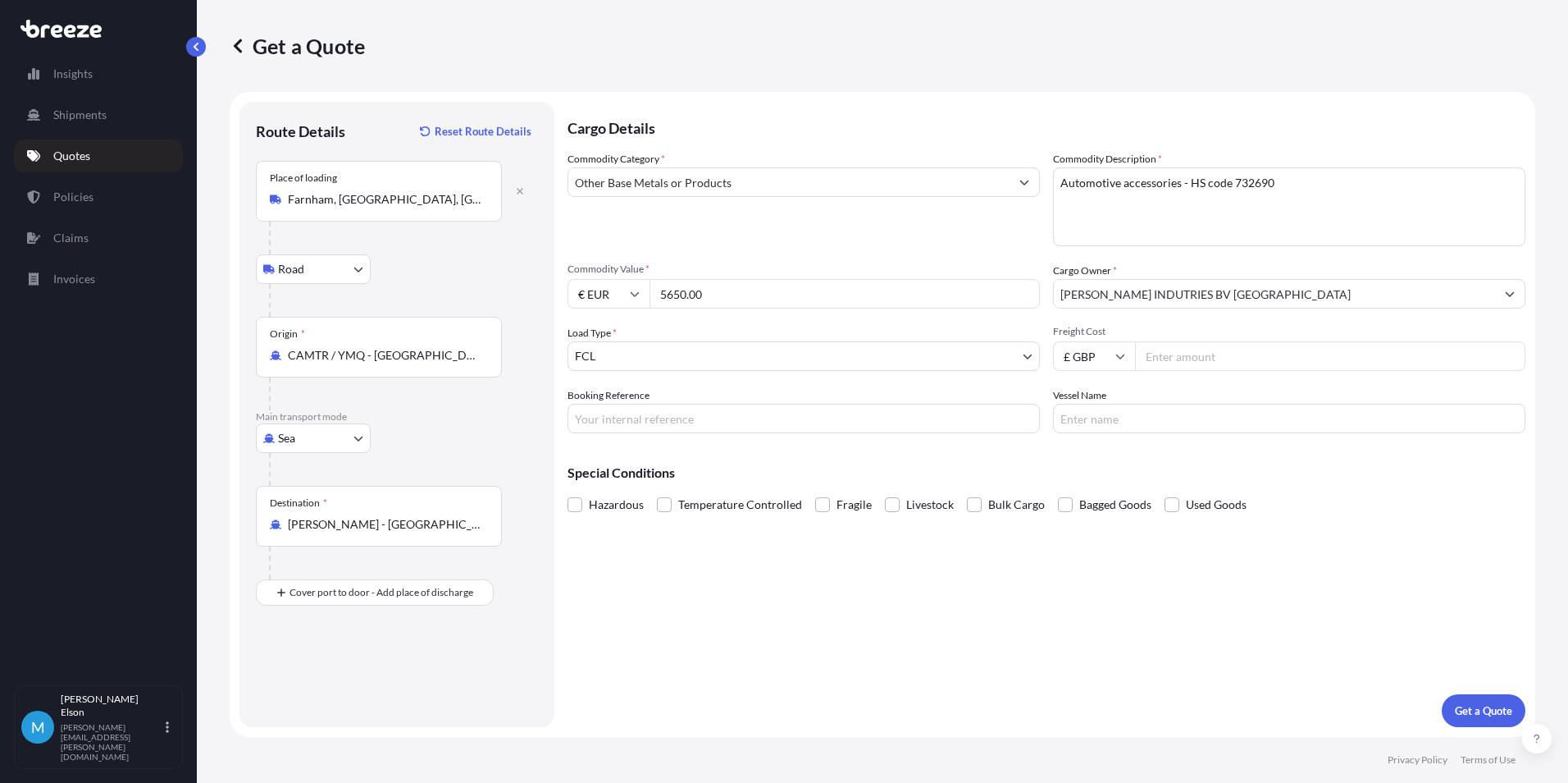
drag, startPoint x: 746, startPoint y: 290, endPoint x: 589, endPoint y: 286, distance: 157.1
click at [589, 286] on div "€ EUR 5650.00" at bounding box center [803, 294] width 472 height 29
type input "5903.64"
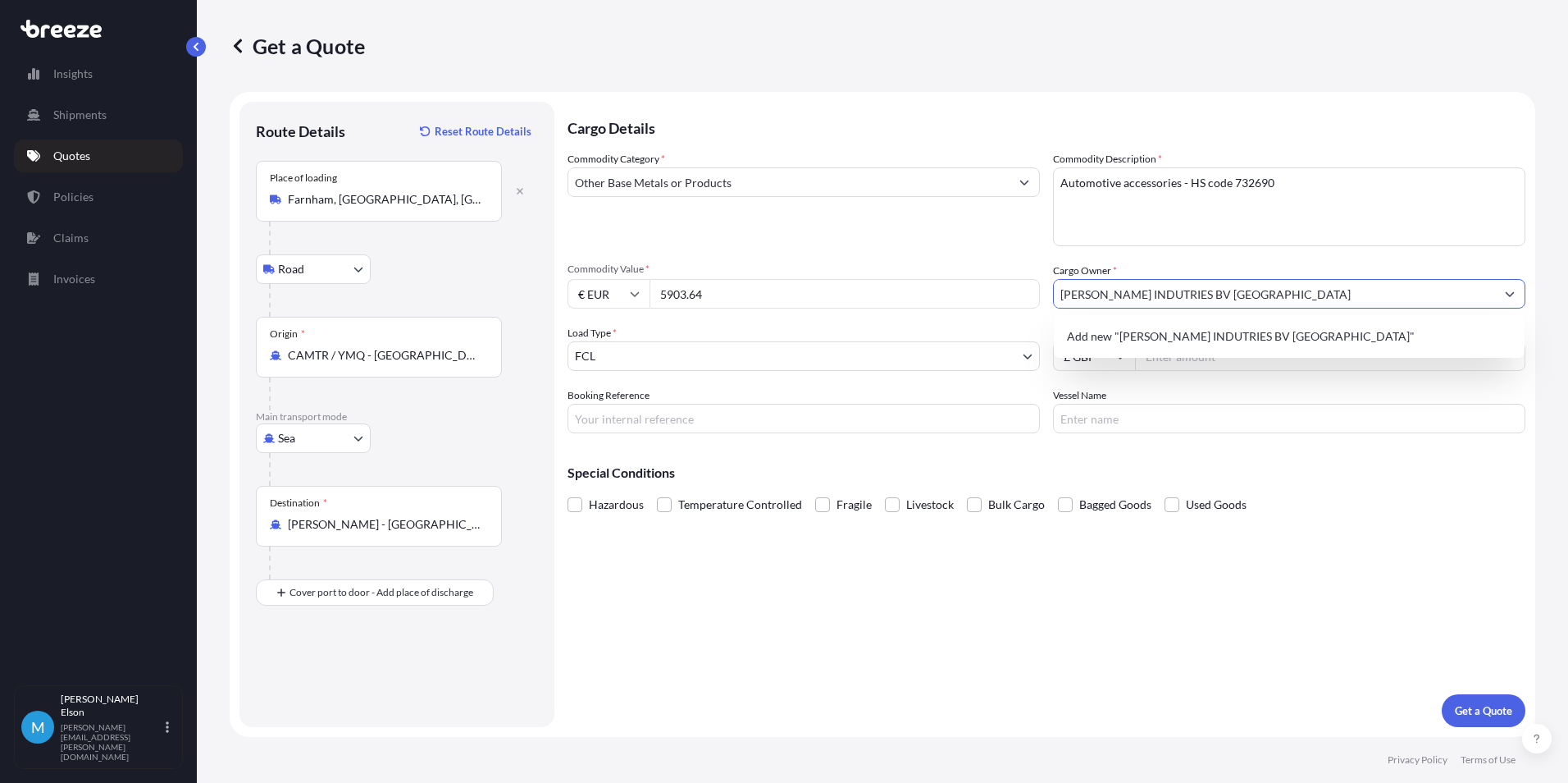
click at [971, 393] on div "Booking Reference" at bounding box center [803, 410] width 472 height 46
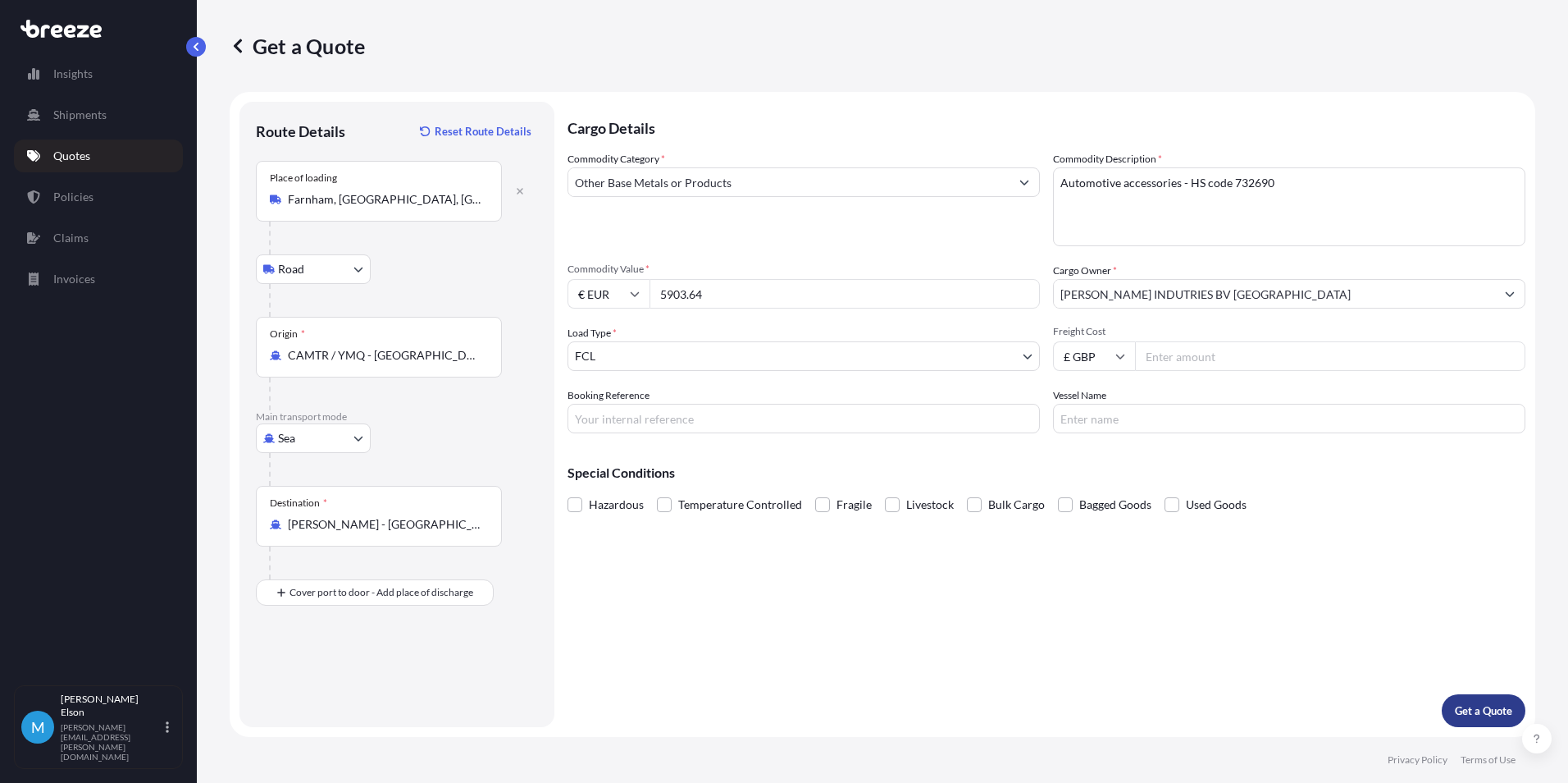
click at [1489, 713] on p "Get a Quote" at bounding box center [1484, 710] width 57 height 17
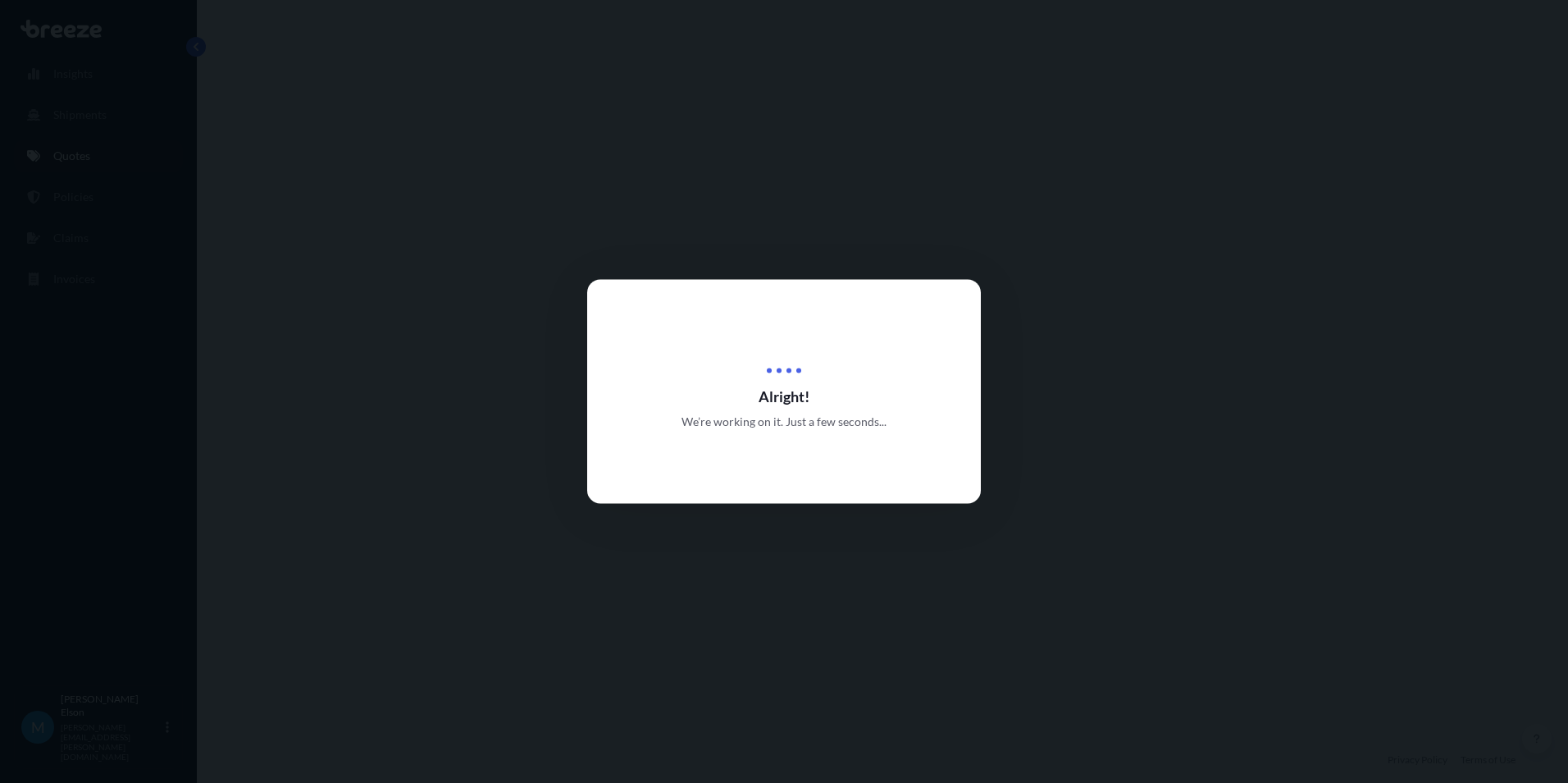
select select "Road"
select select "Sea"
select select "2"
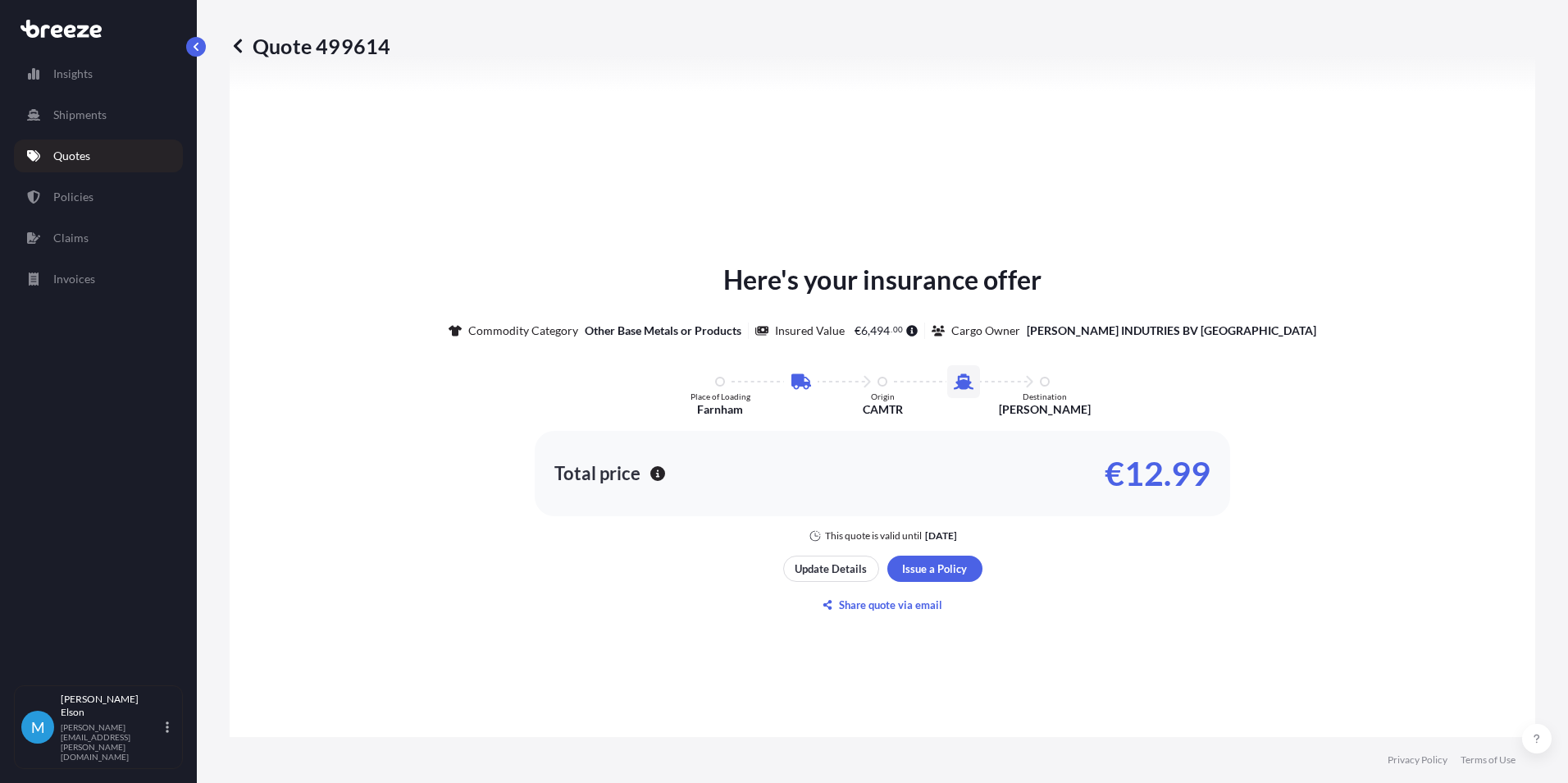
scroll to position [806, 0]
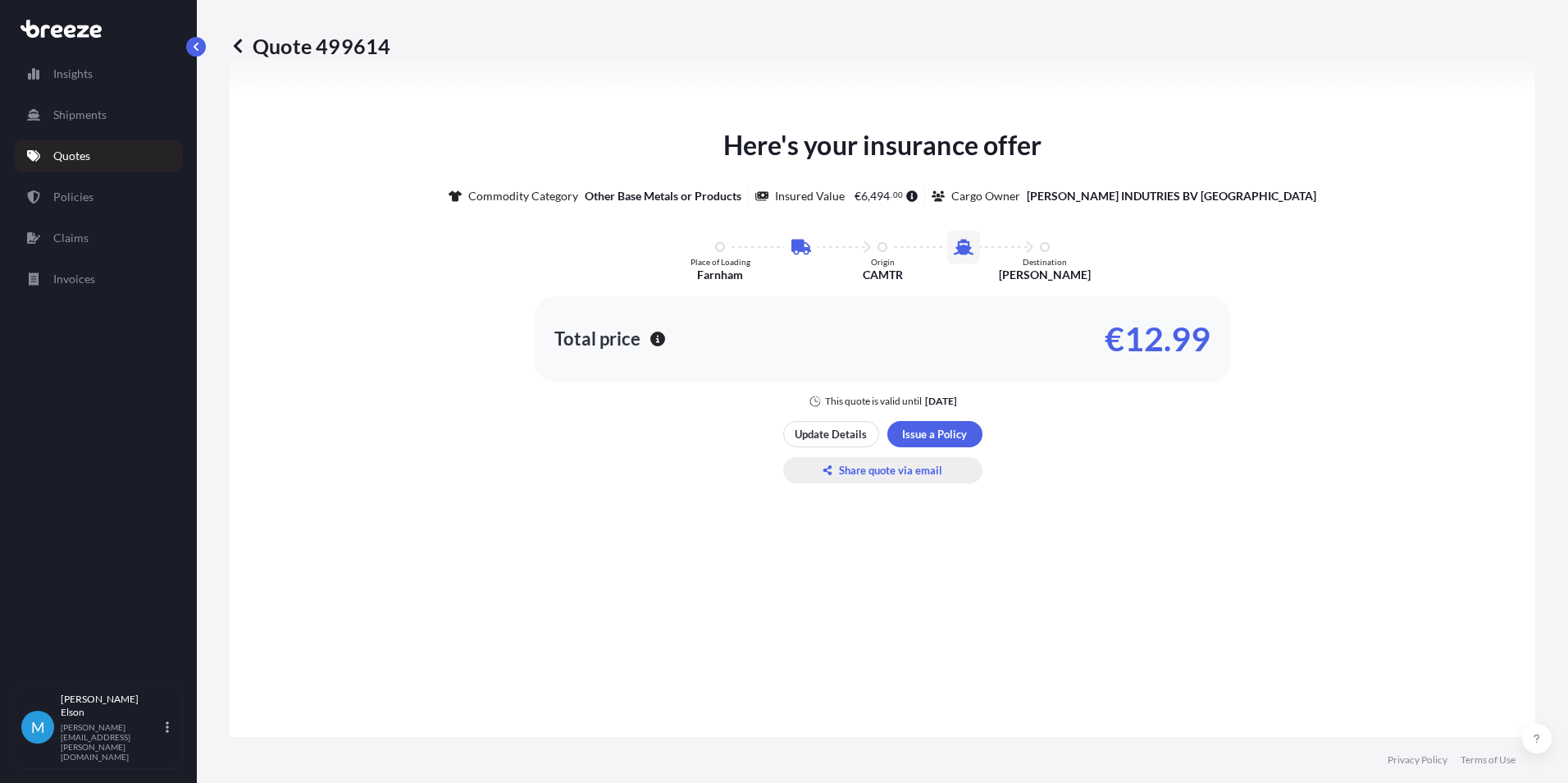
click at [903, 471] on p "Share quote via email" at bounding box center [890, 470] width 103 height 17
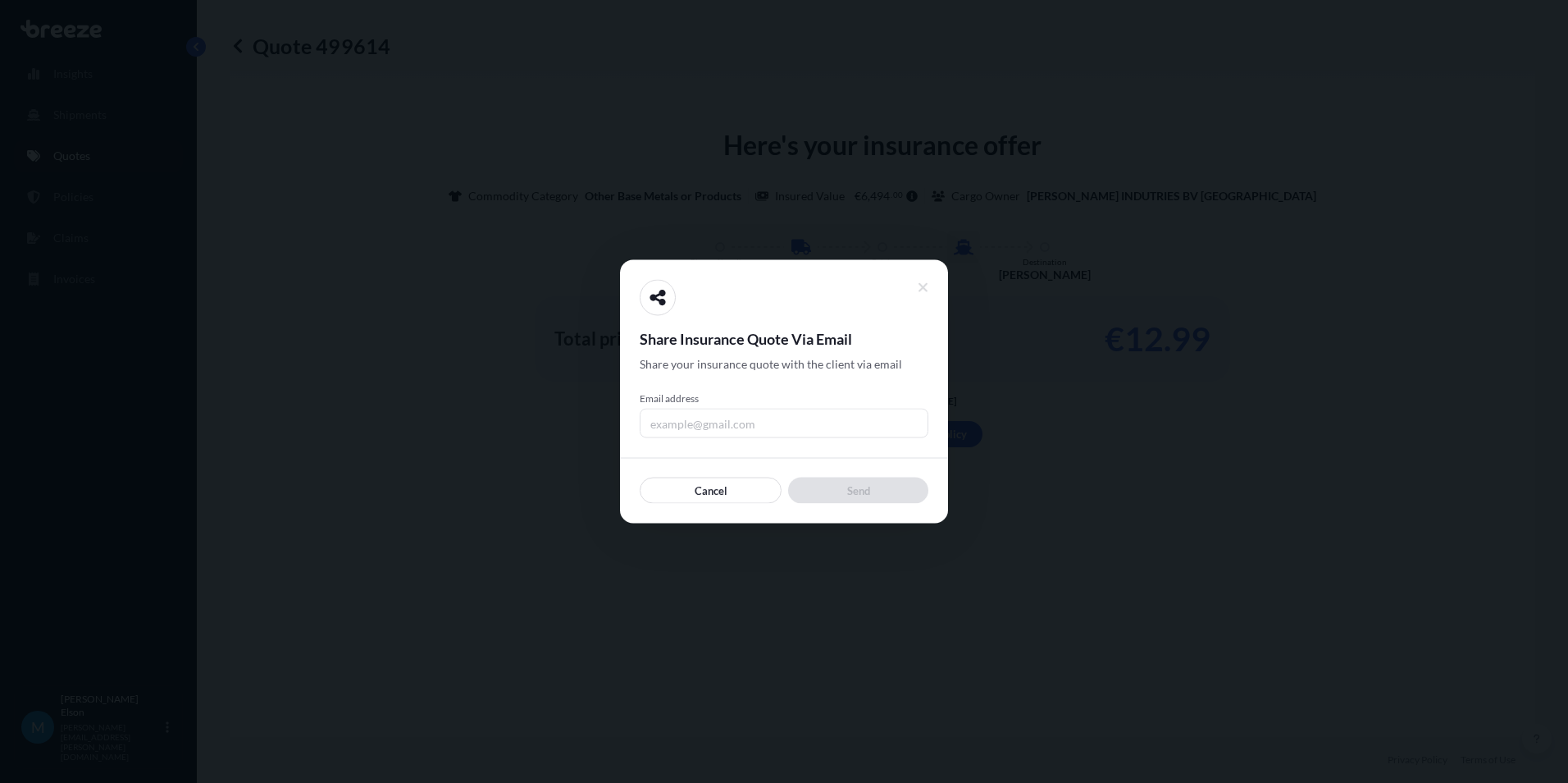
click at [762, 431] on input "Email address" at bounding box center [784, 423] width 289 height 29
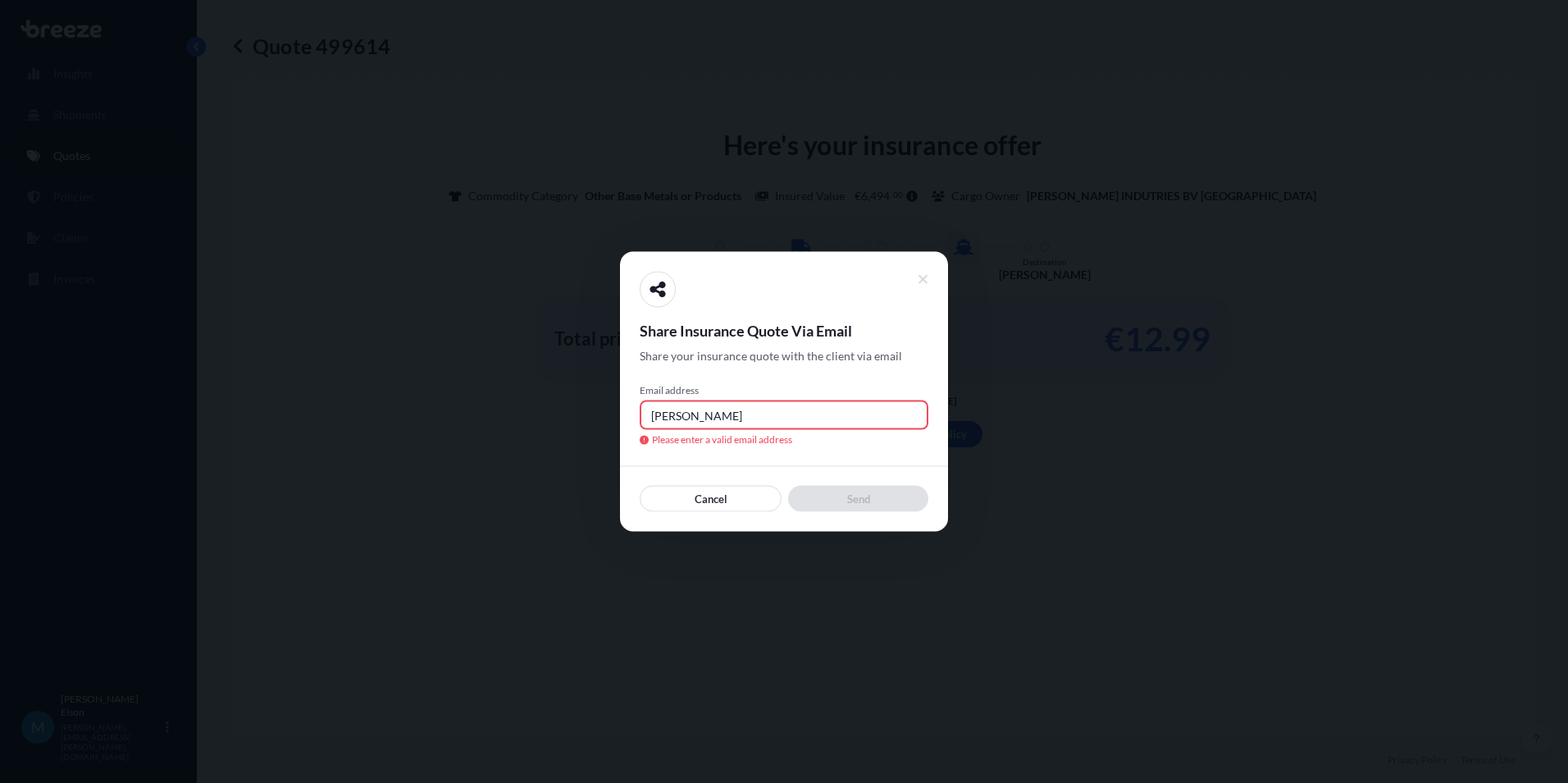
type input "[PERSON_NAME]"
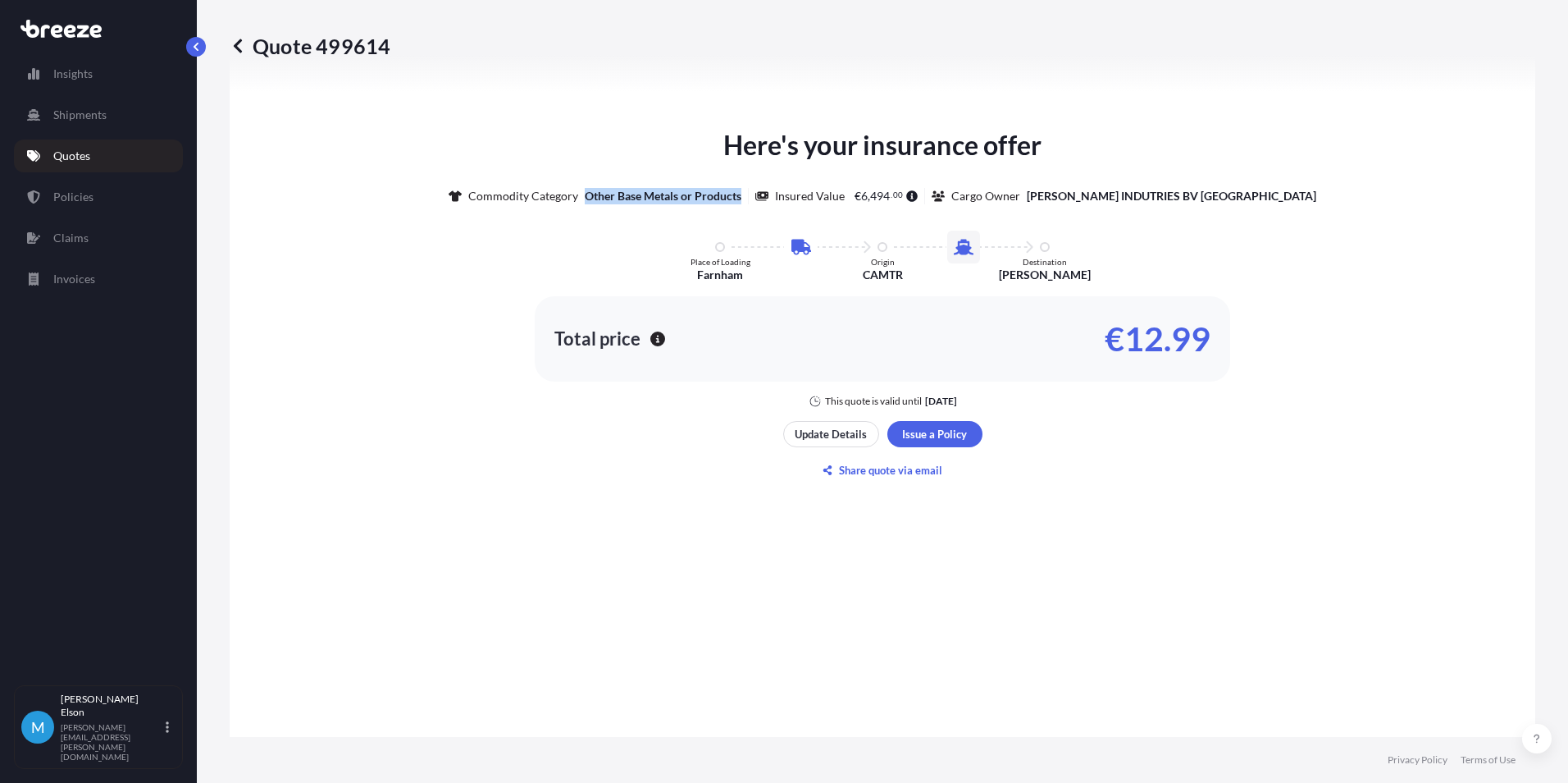
drag, startPoint x: 784, startPoint y: 195, endPoint x: 622, endPoint y: 196, distance: 162.0
click at [622, 196] on div "Commodity Category Other Base Metals or Products" at bounding box center [599, 196] width 300 height 17
click at [522, 232] on div "Here's your insurance offer Commodity Category Other Base Metals or Products In…" at bounding box center [882, 266] width 1260 height 282
drag, startPoint x: 942, startPoint y: 195, endPoint x: 500, endPoint y: 181, distance: 442.2
click at [500, 181] on div "Commodity Category Other Base Metals or Products Insured Value € 6 , 494 . 00 C…" at bounding box center [883, 185] width 868 height 39
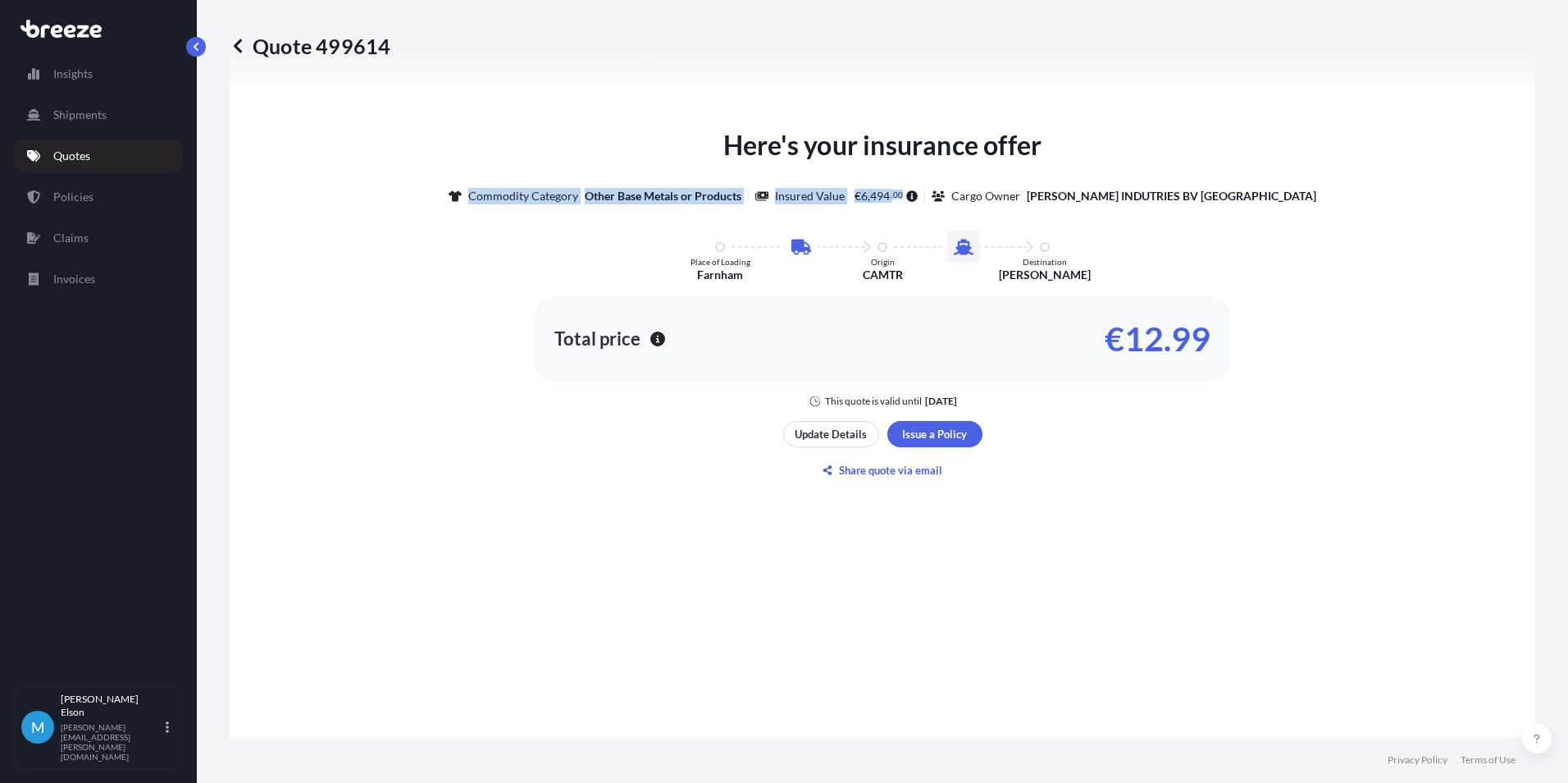
copy div "Commodity Category Other Base Metals or Products Insured Value € 6 , 494 . 00"
click at [811, 428] on p "Update Details" at bounding box center [830, 433] width 72 height 17
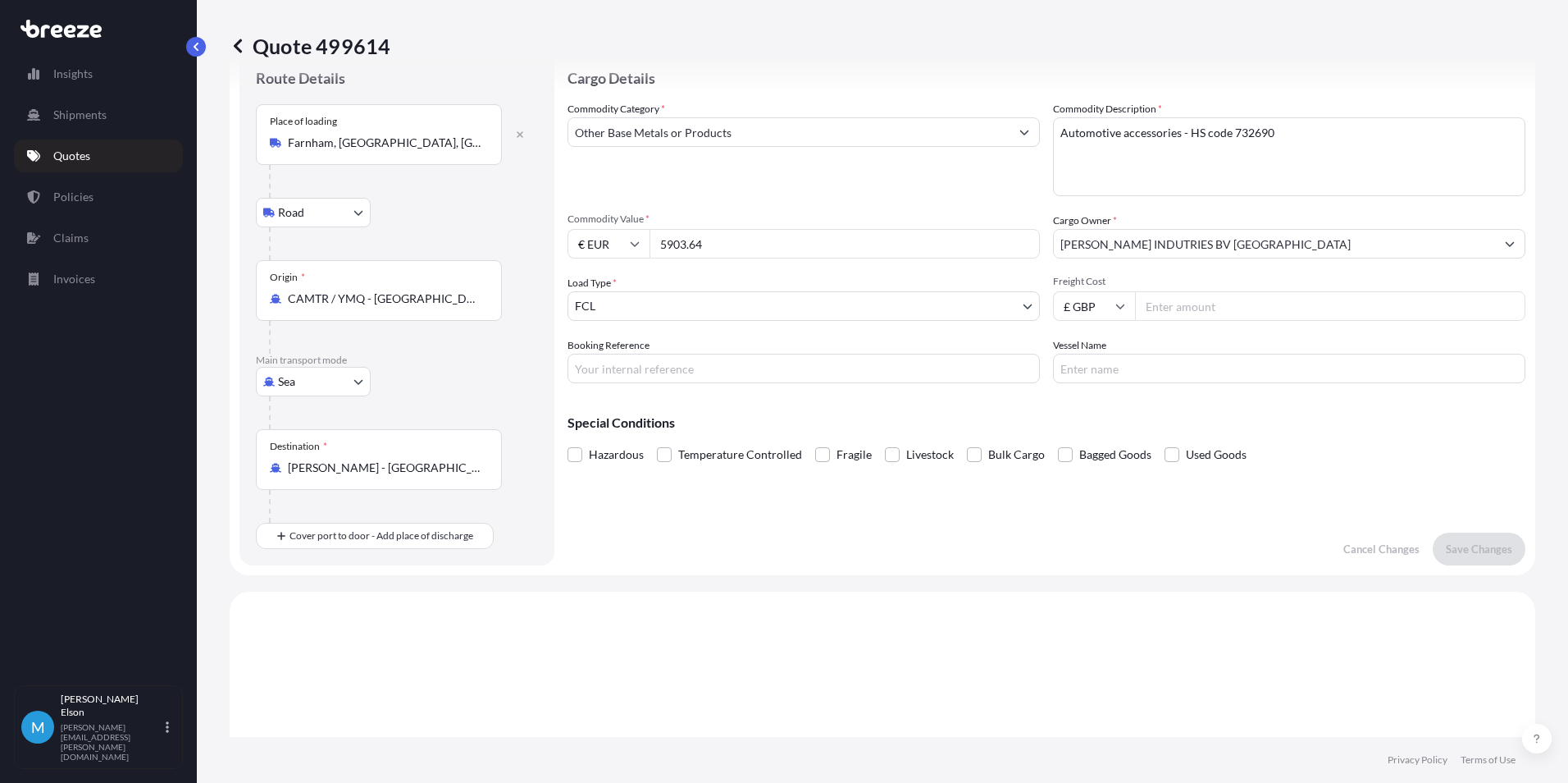
scroll to position [27, 0]
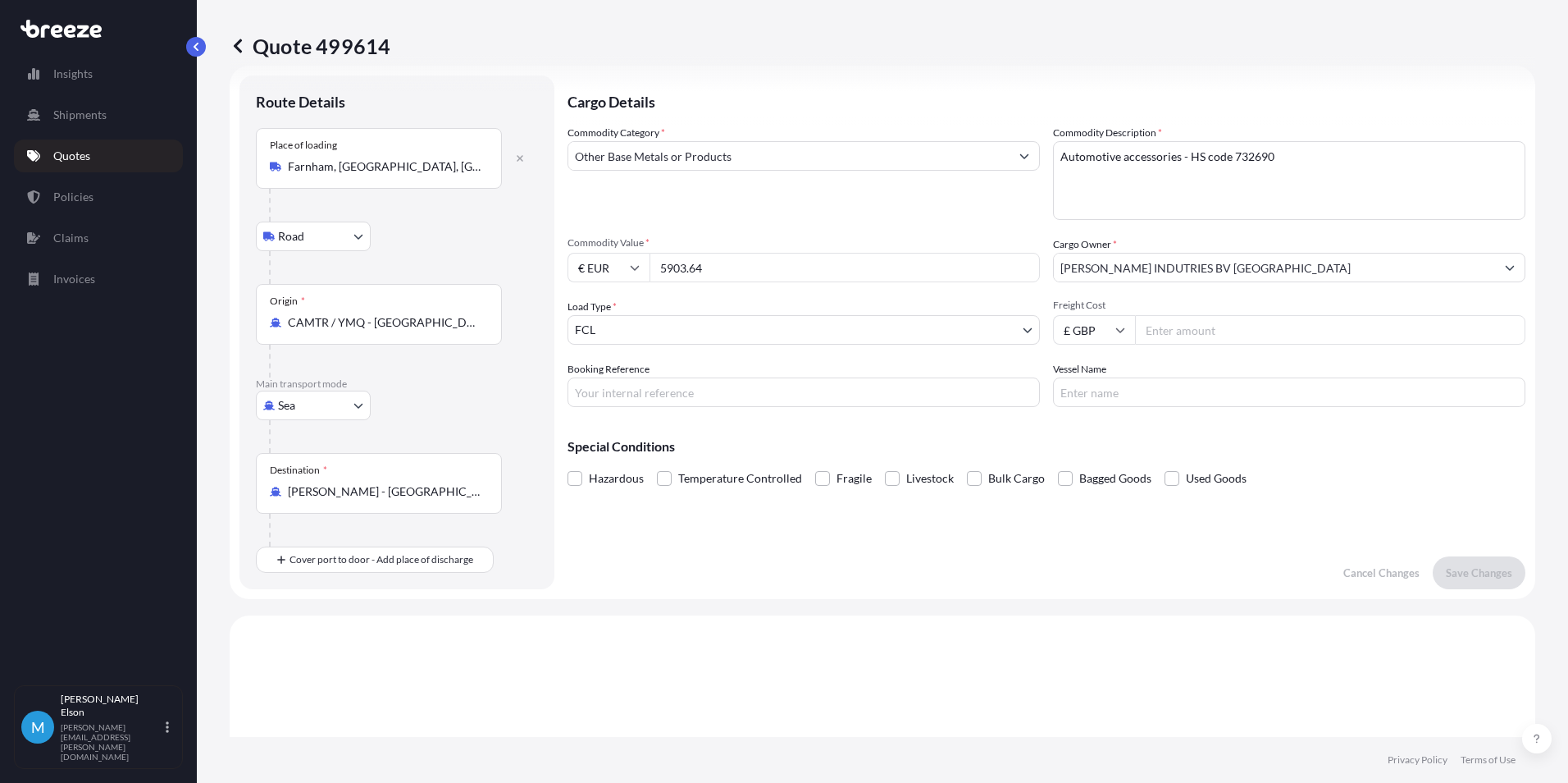
click at [1202, 337] on input "Freight Cost" at bounding box center [1330, 330] width 391 height 29
type input "5903.64"
click at [746, 273] on input "5903.64" at bounding box center [844, 267] width 391 height 29
click at [625, 278] on div "€ EUR 5903.64" at bounding box center [803, 267] width 472 height 29
type input "25000"
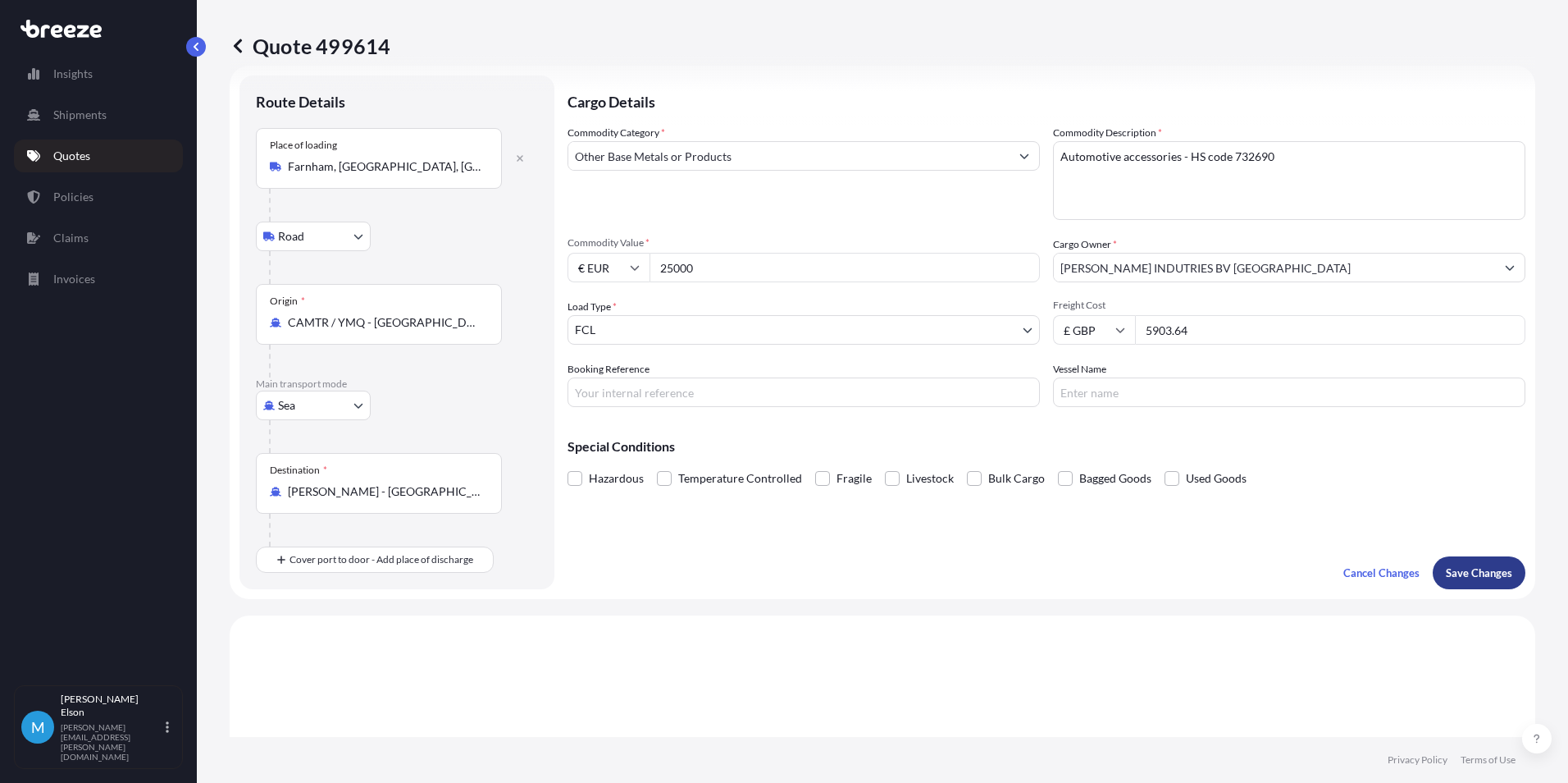
click at [1461, 562] on button "Save Changes" at bounding box center [1479, 572] width 92 height 32
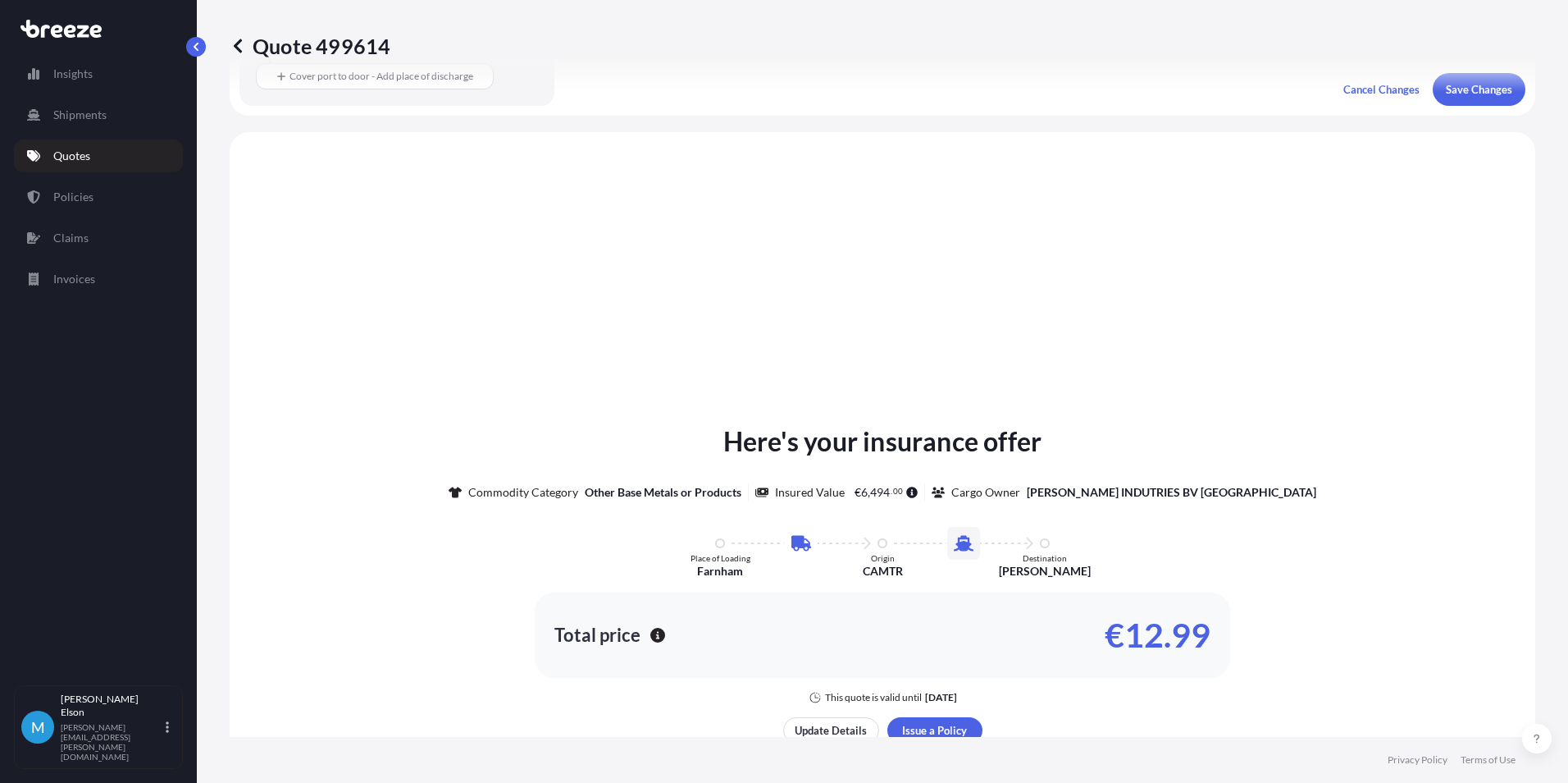
scroll to position [560, 0]
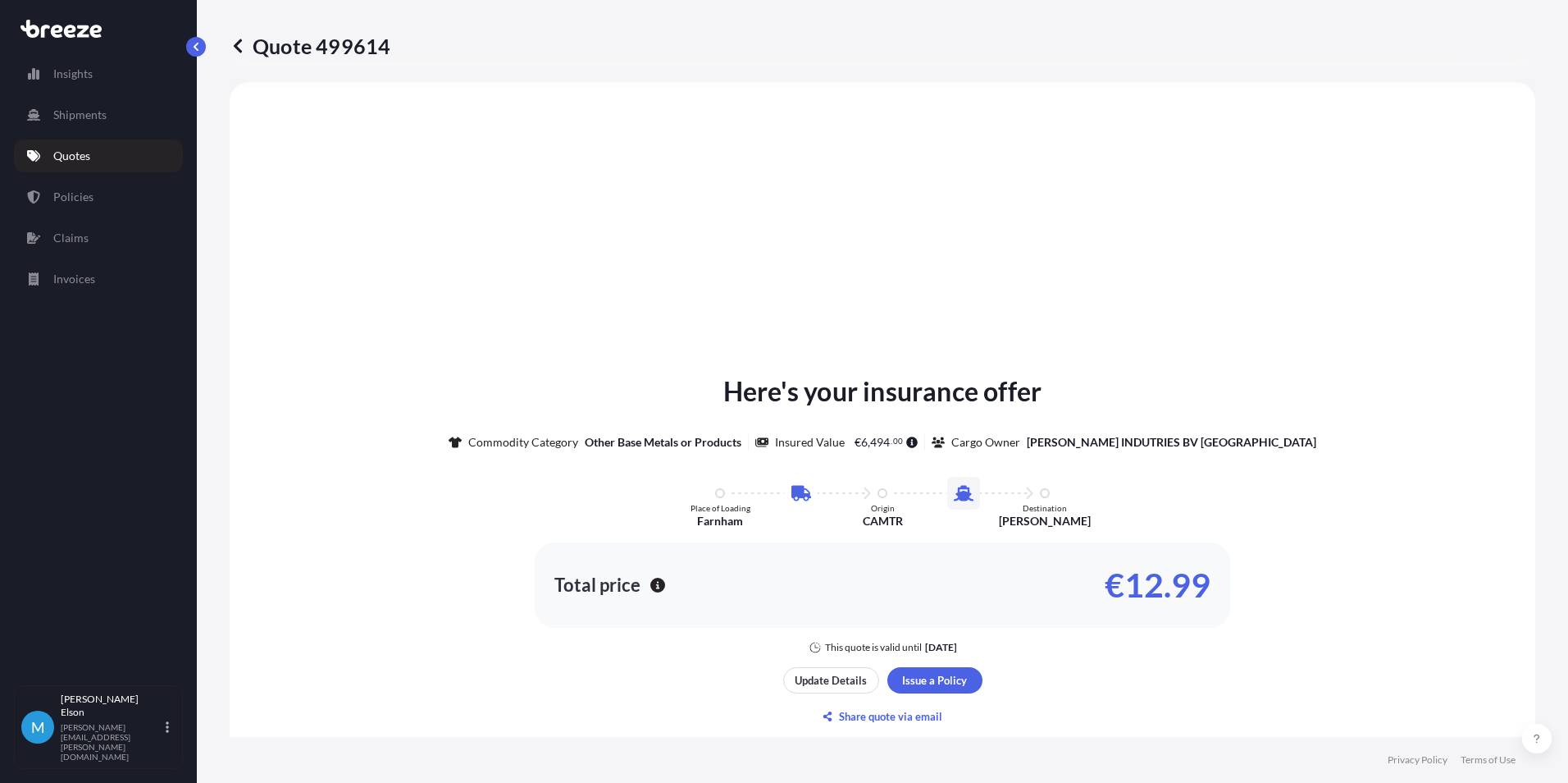
select select "Road"
select select "Sea"
select select "2"
